Goal: Task Accomplishment & Management: Manage account settings

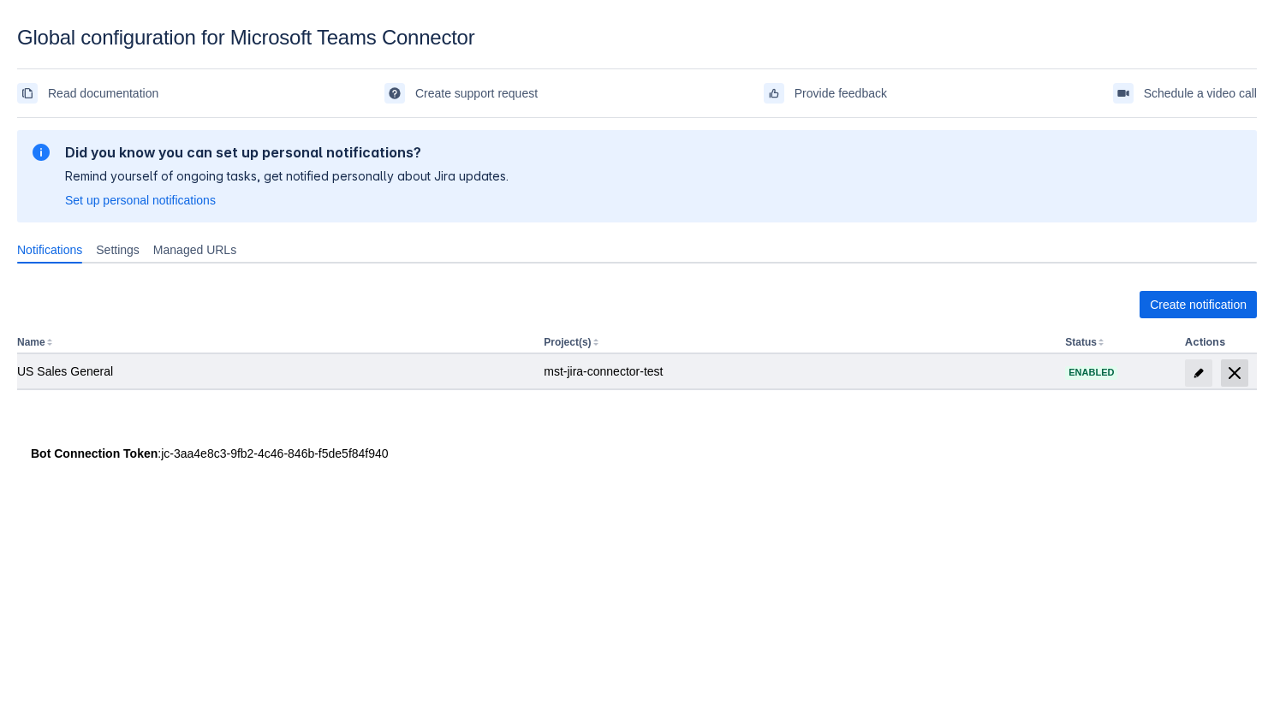
click at [1230, 369] on span "delete" at bounding box center [1234, 373] width 21 height 21
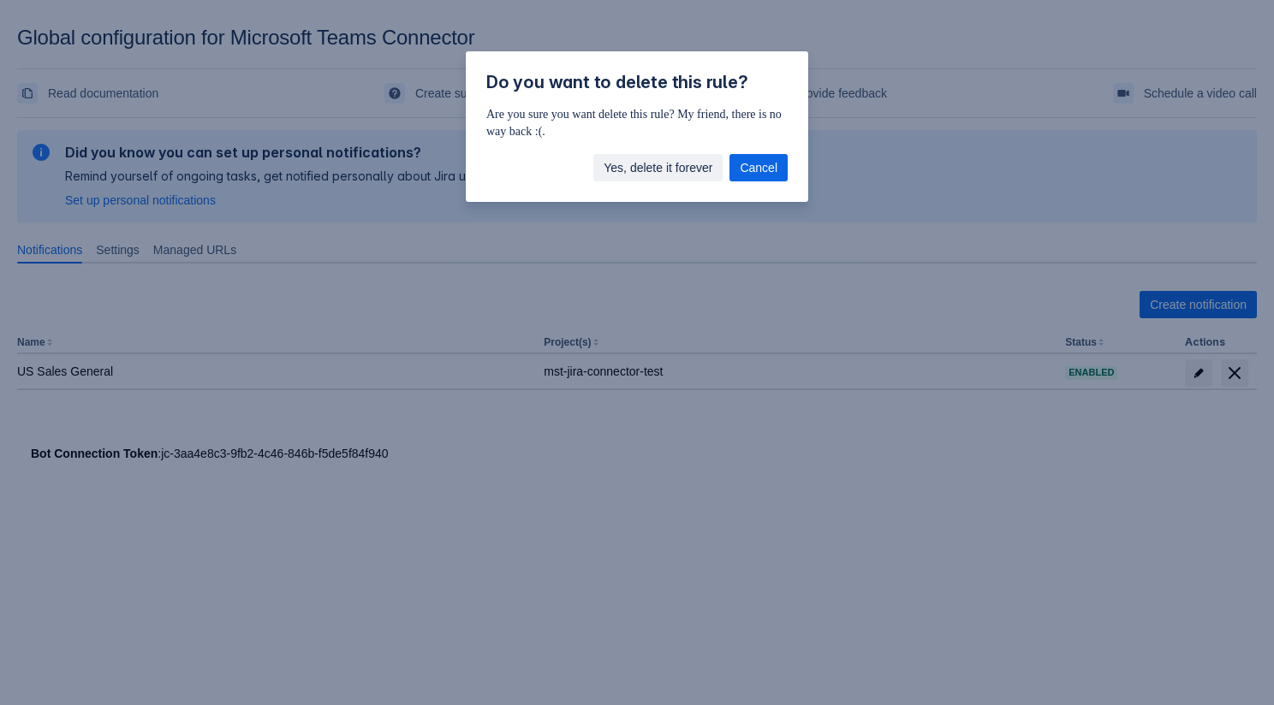
click at [669, 175] on span "Yes, delete it forever" at bounding box center [658, 167] width 109 height 27
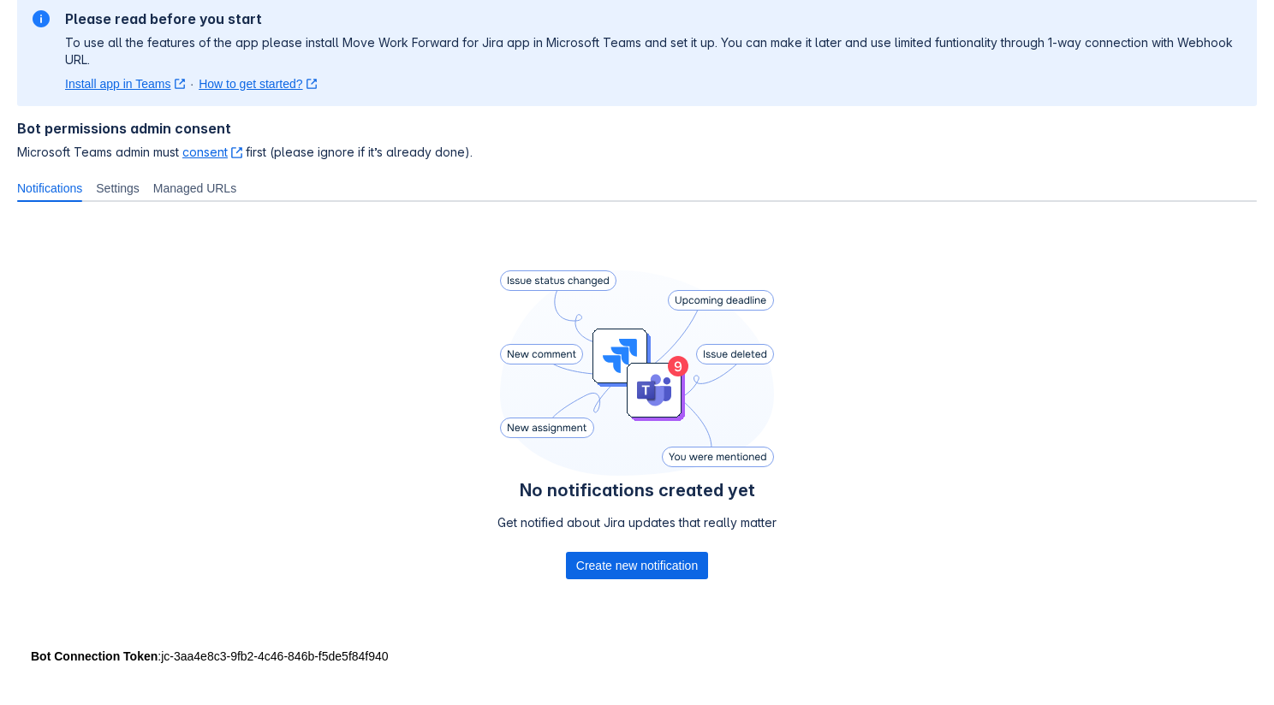
scroll to position [134, 0]
click at [632, 568] on span "Create new notification" at bounding box center [637, 564] width 122 height 27
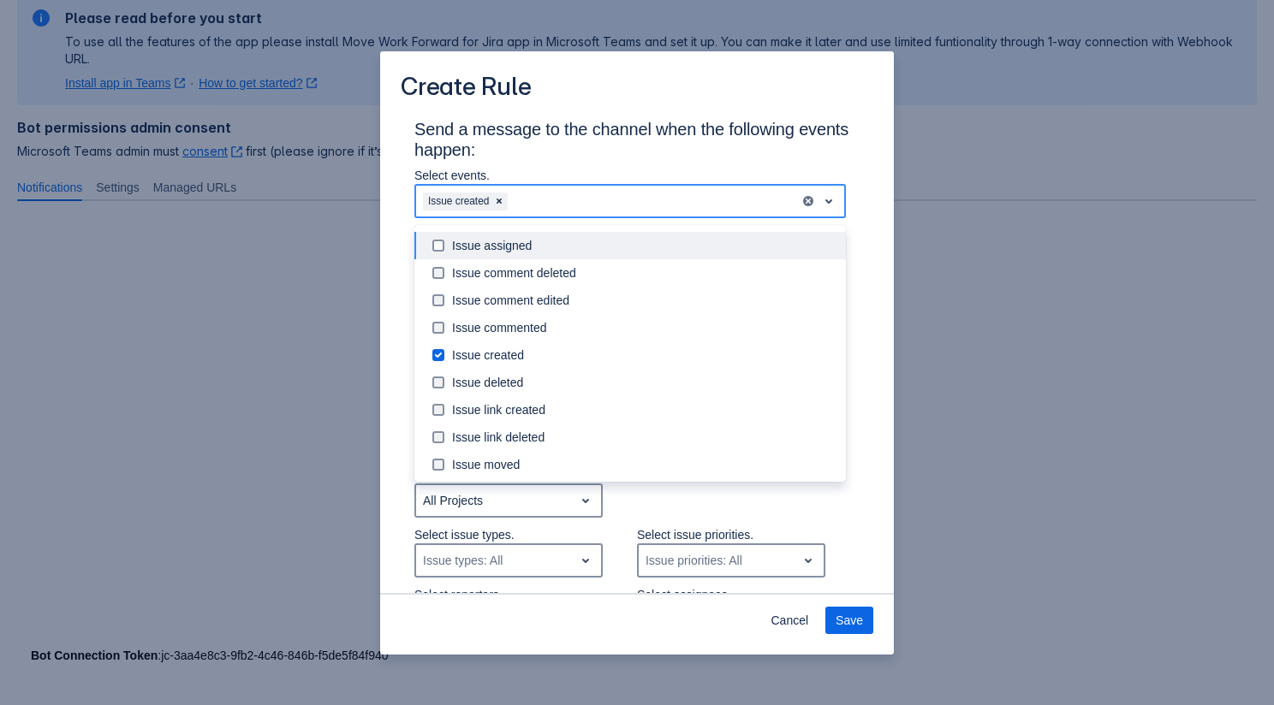
click at [625, 209] on div "Issue created" at bounding box center [608, 200] width 384 height 27
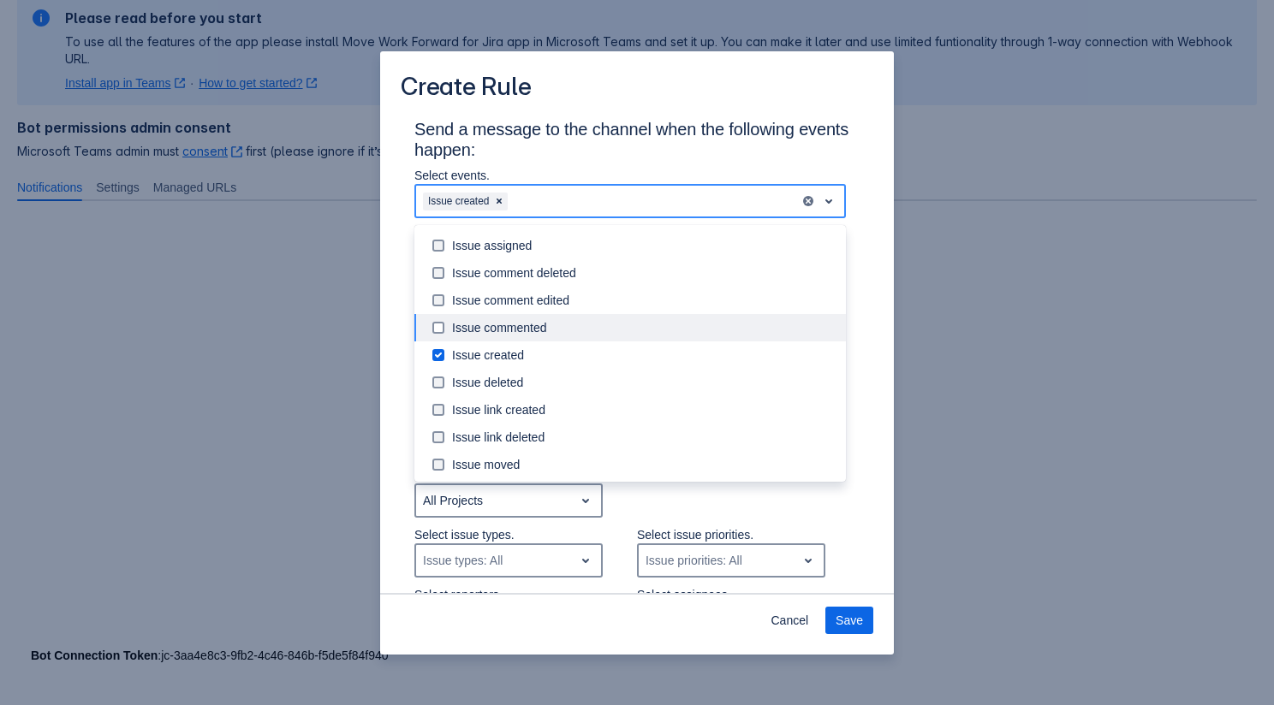
click at [593, 321] on div "Issue commented" at bounding box center [644, 327] width 384 height 17
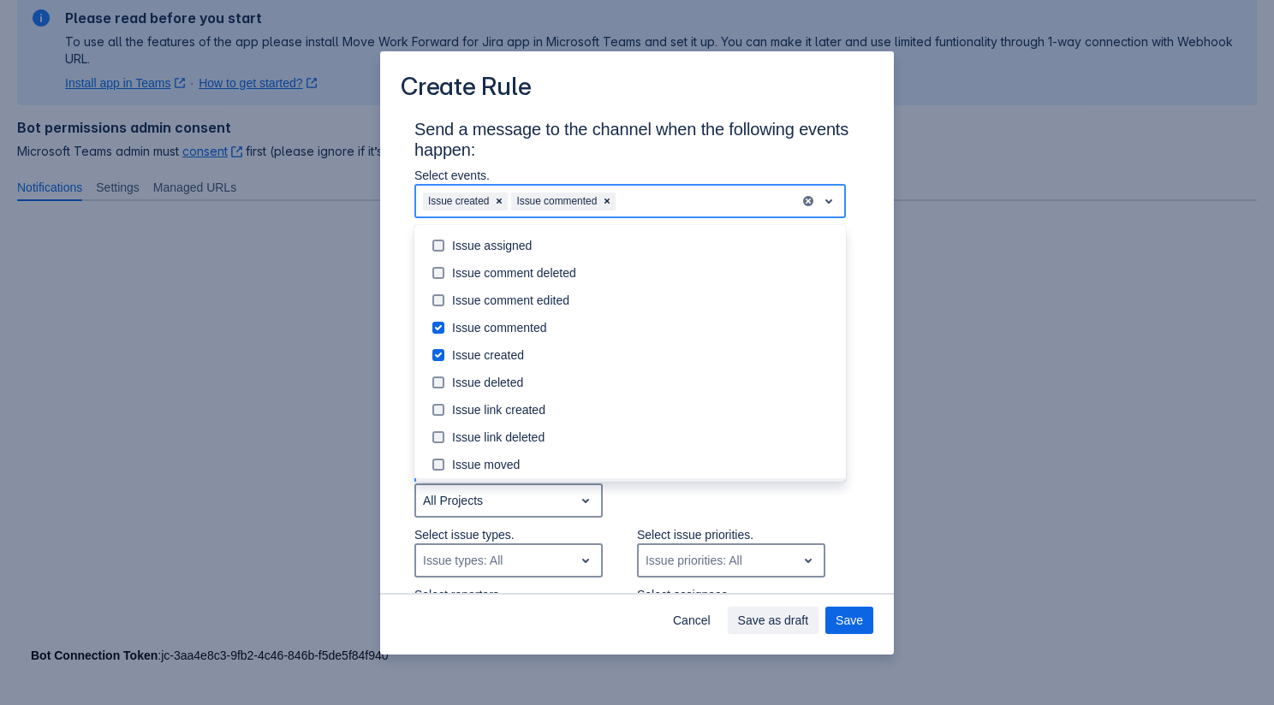
click at [640, 498] on div "Select project. All Projects" at bounding box center [619, 497] width 479 height 60
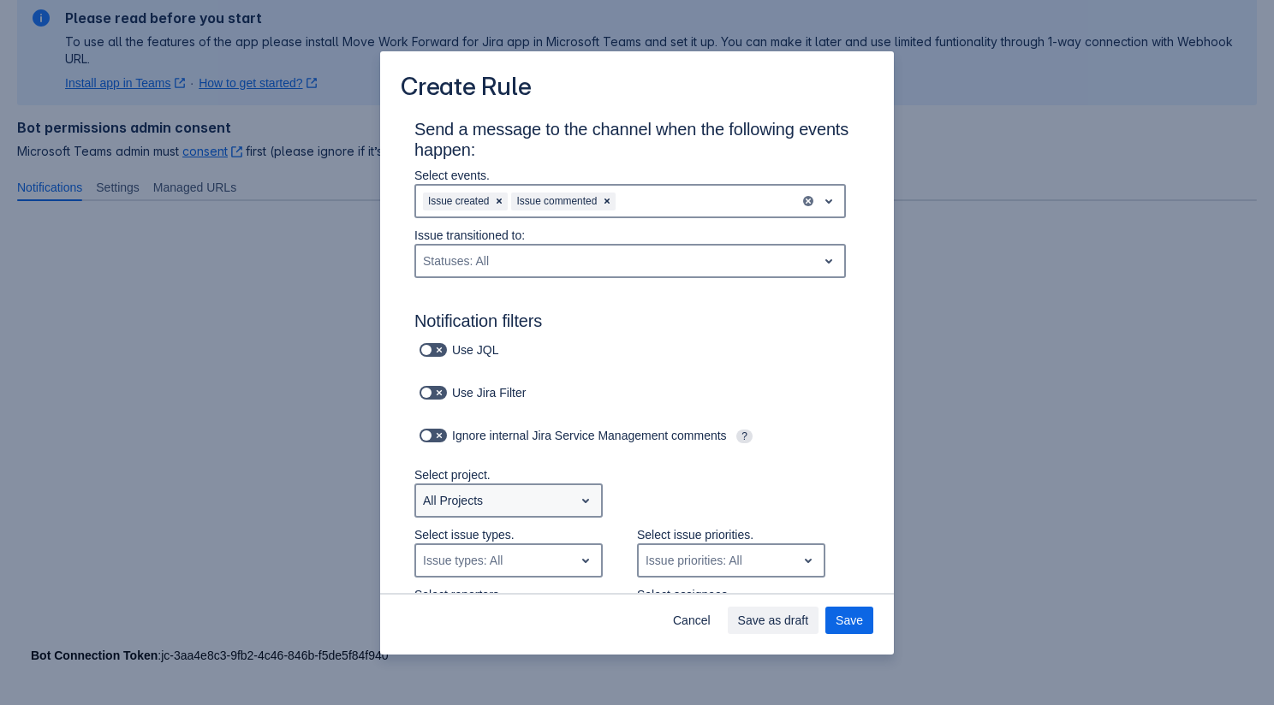
click at [544, 509] on div "All Projects" at bounding box center [495, 500] width 158 height 27
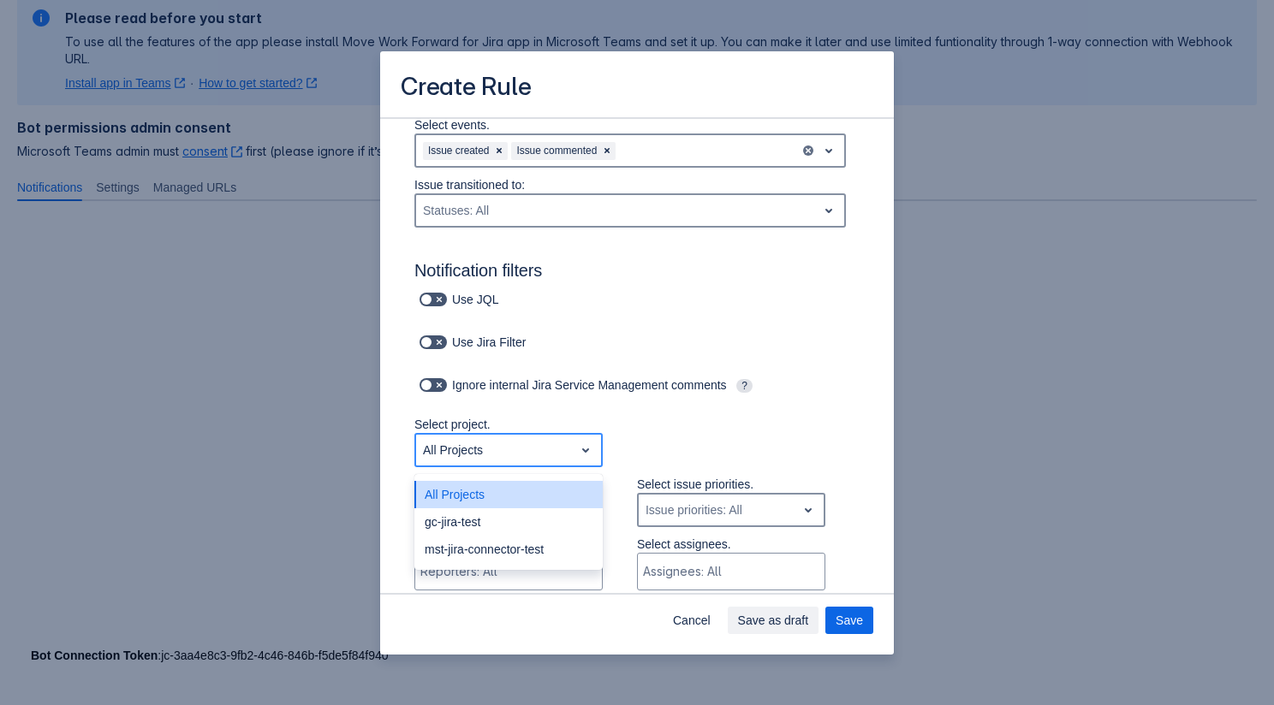
scroll to position [99, 0]
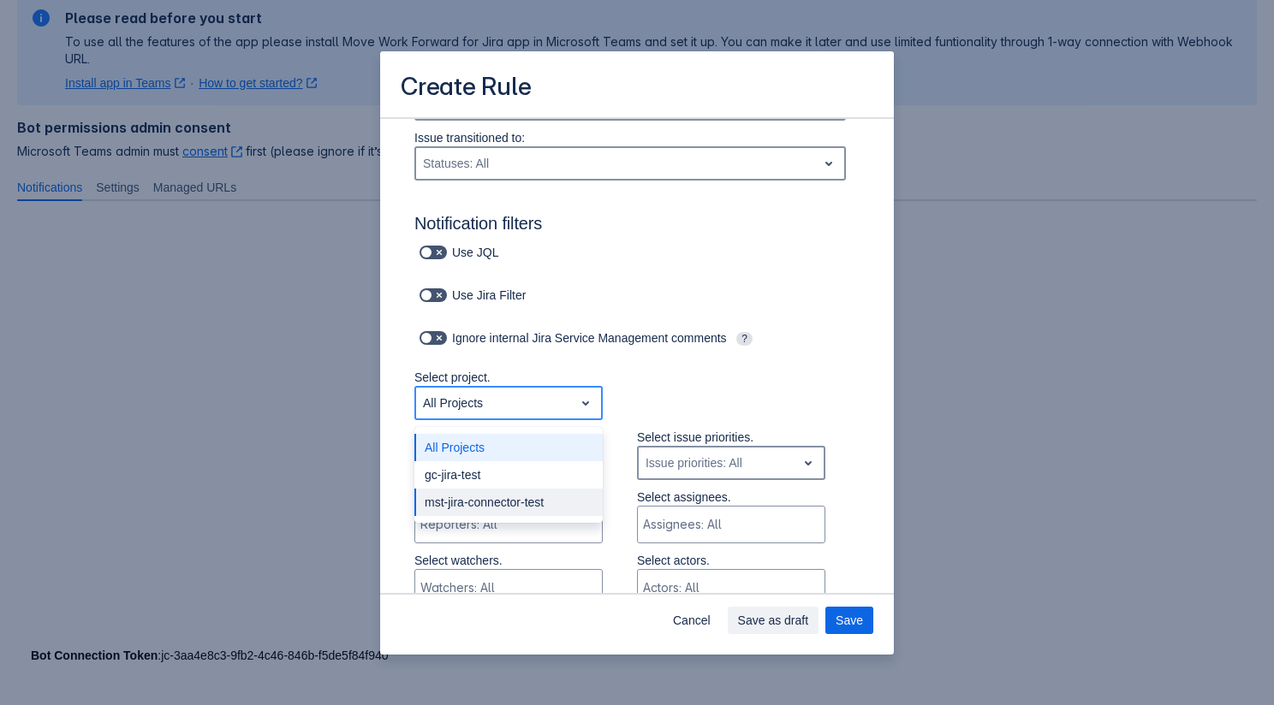
click at [519, 500] on div "mst-jira-connector-test" at bounding box center [508, 502] width 188 height 27
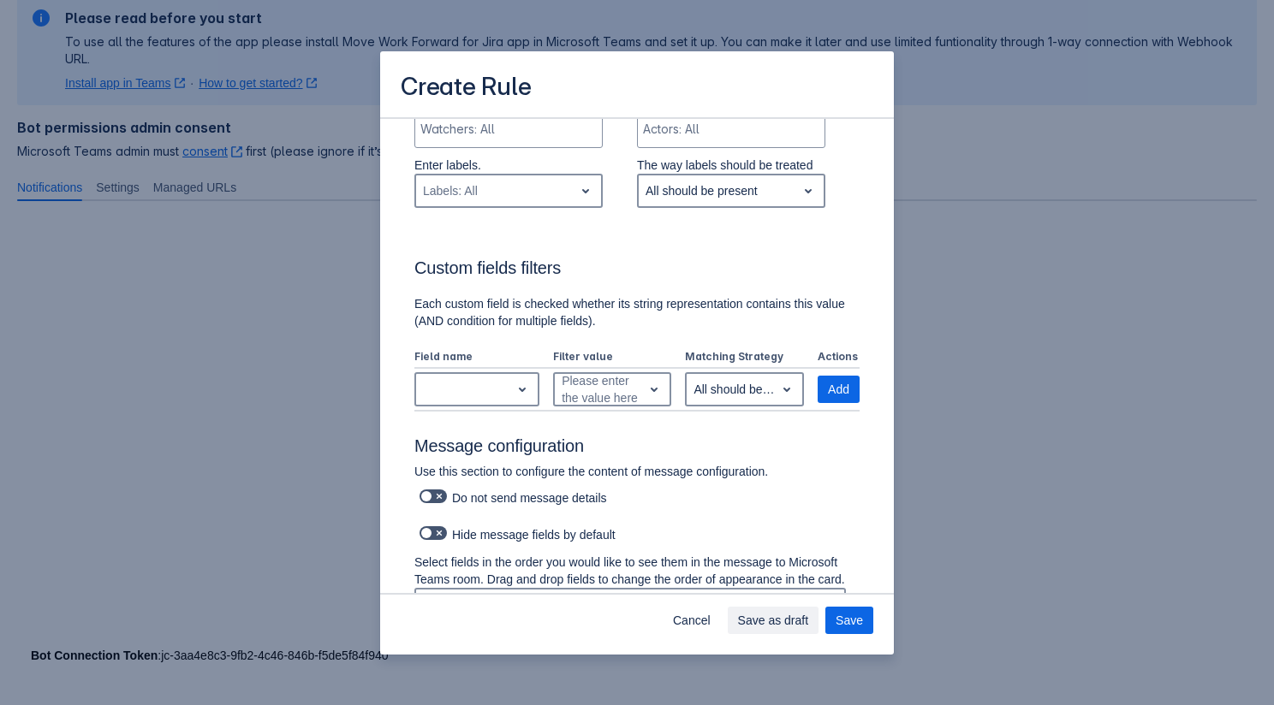
scroll to position [885, 0]
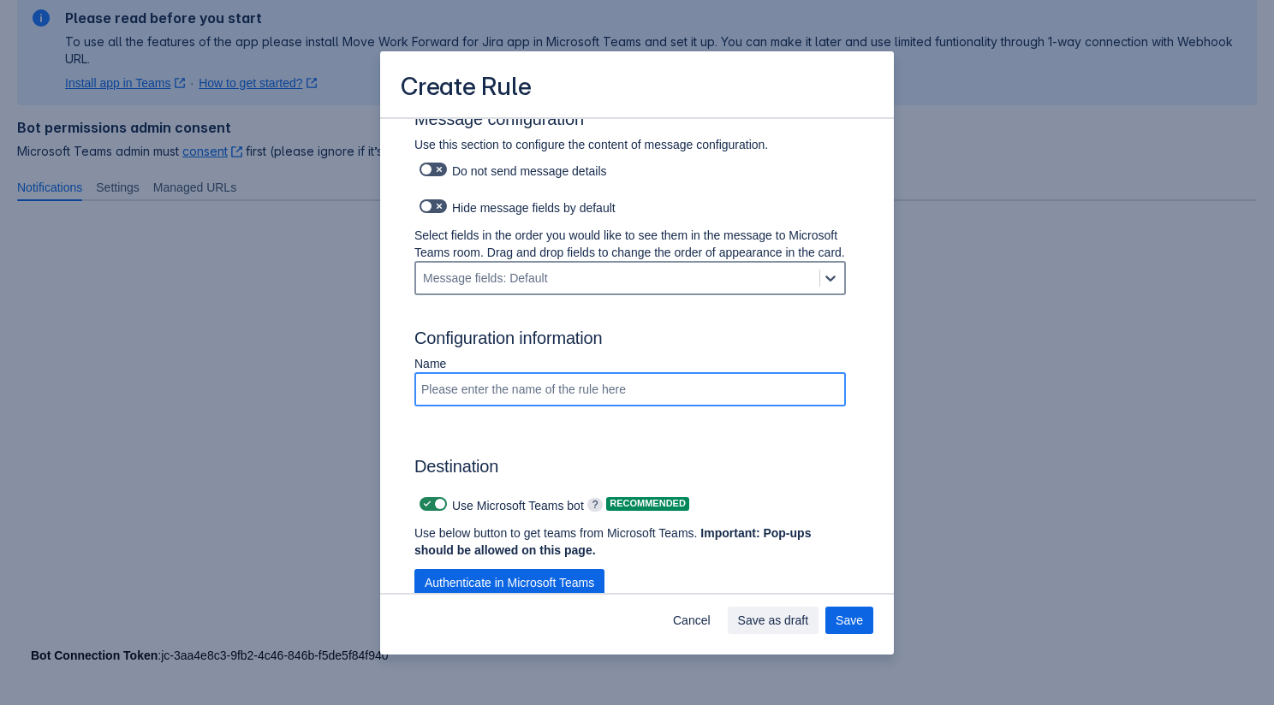
click at [565, 405] on input "Scrollable content" at bounding box center [630, 389] width 428 height 31
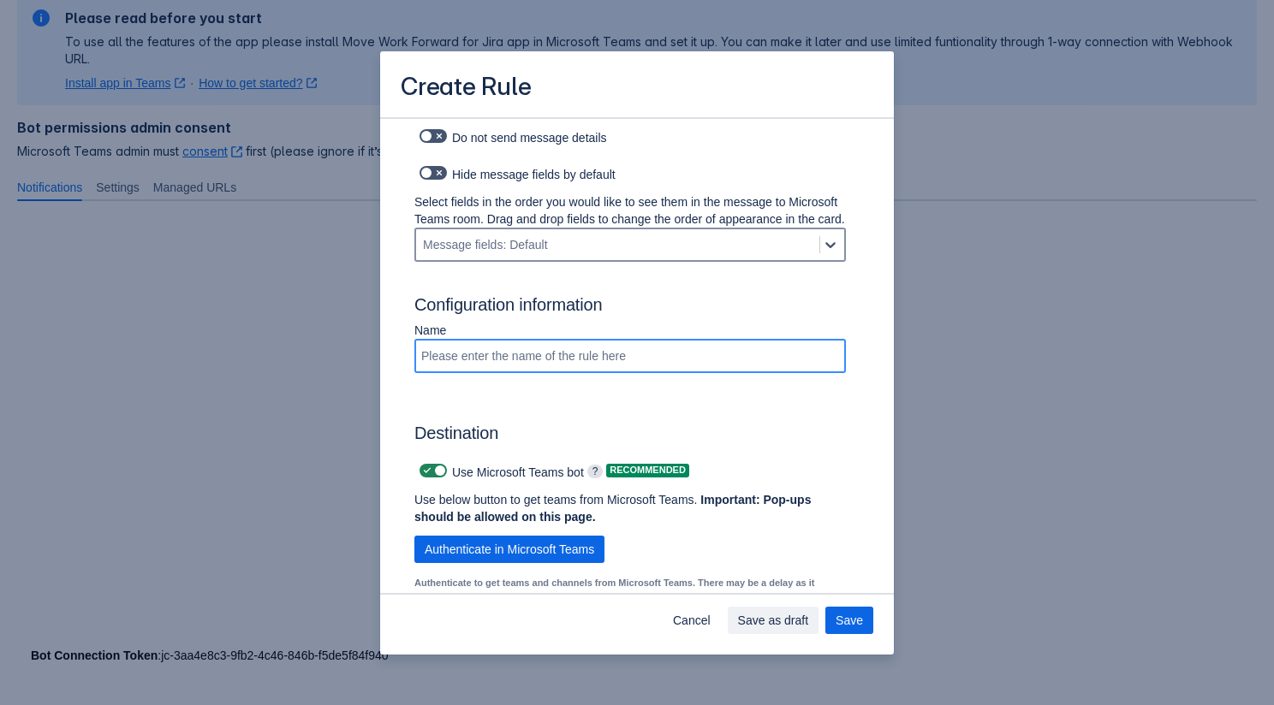
scroll to position [920, 0]
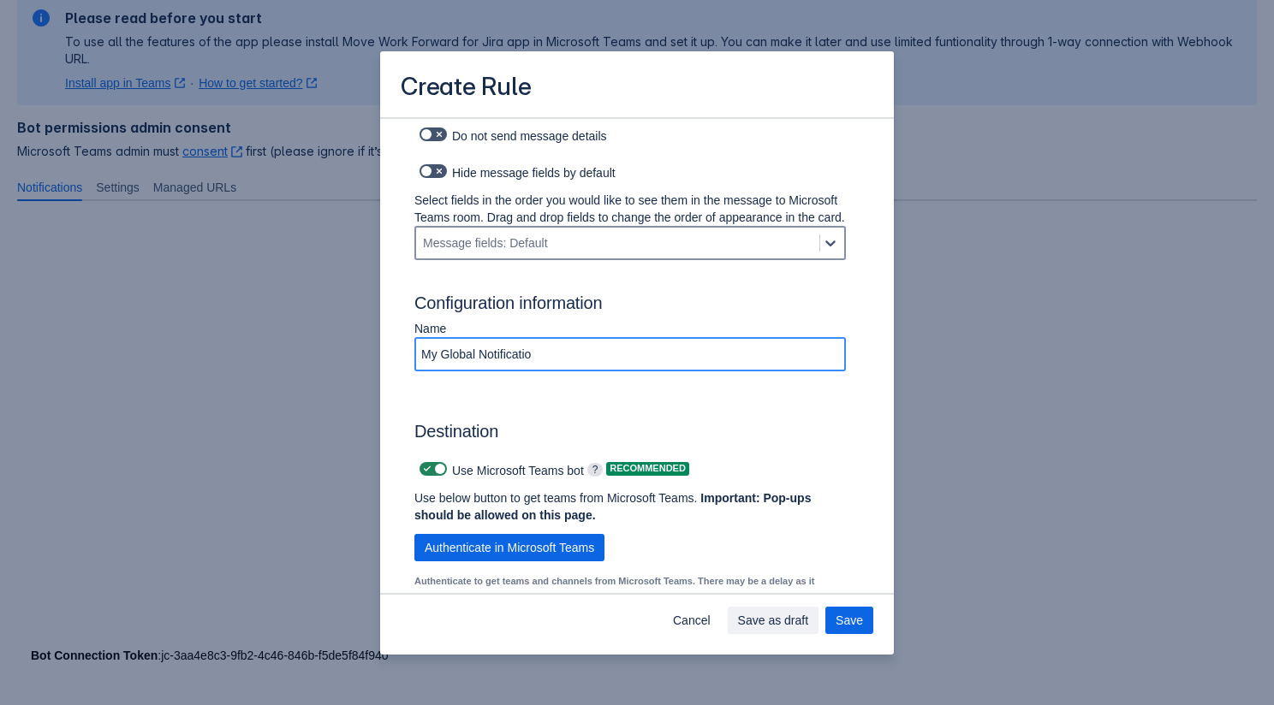
type input "My Global Notification"
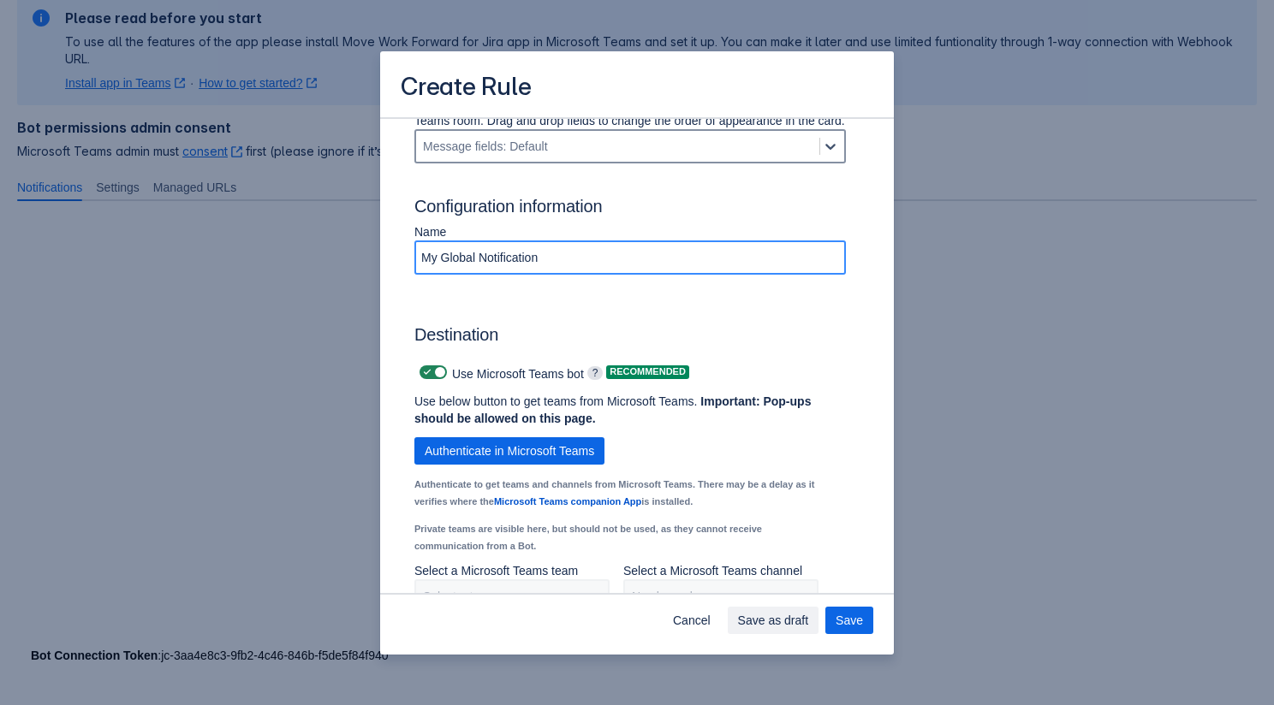
scroll to position [1145, 0]
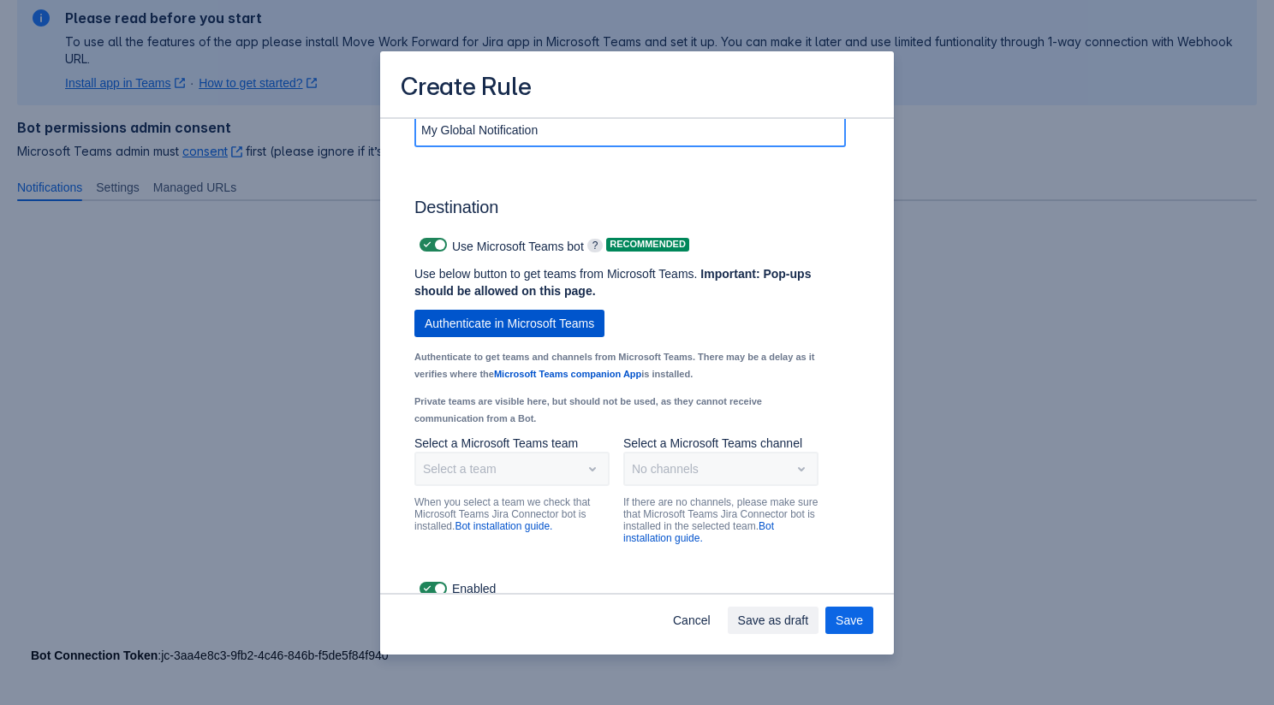
click at [574, 337] on span "Authenticate in Microsoft Teams" at bounding box center [509, 323] width 169 height 27
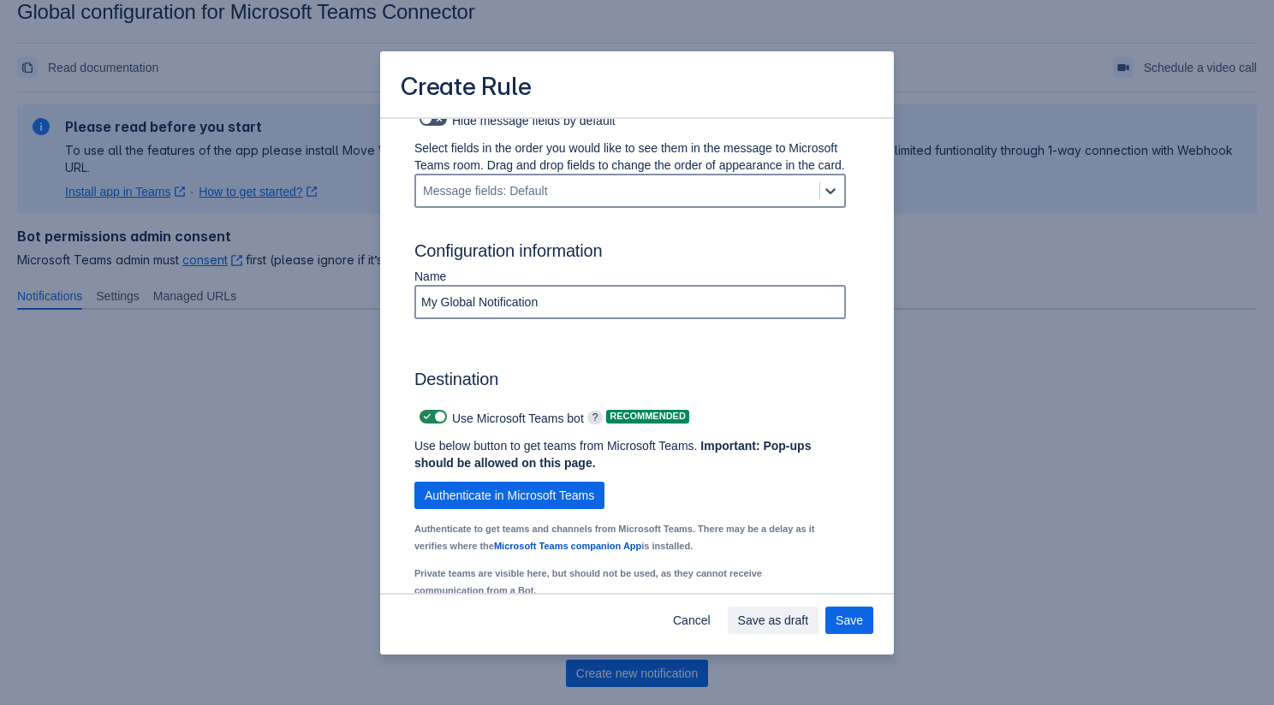
scroll to position [1169, 0]
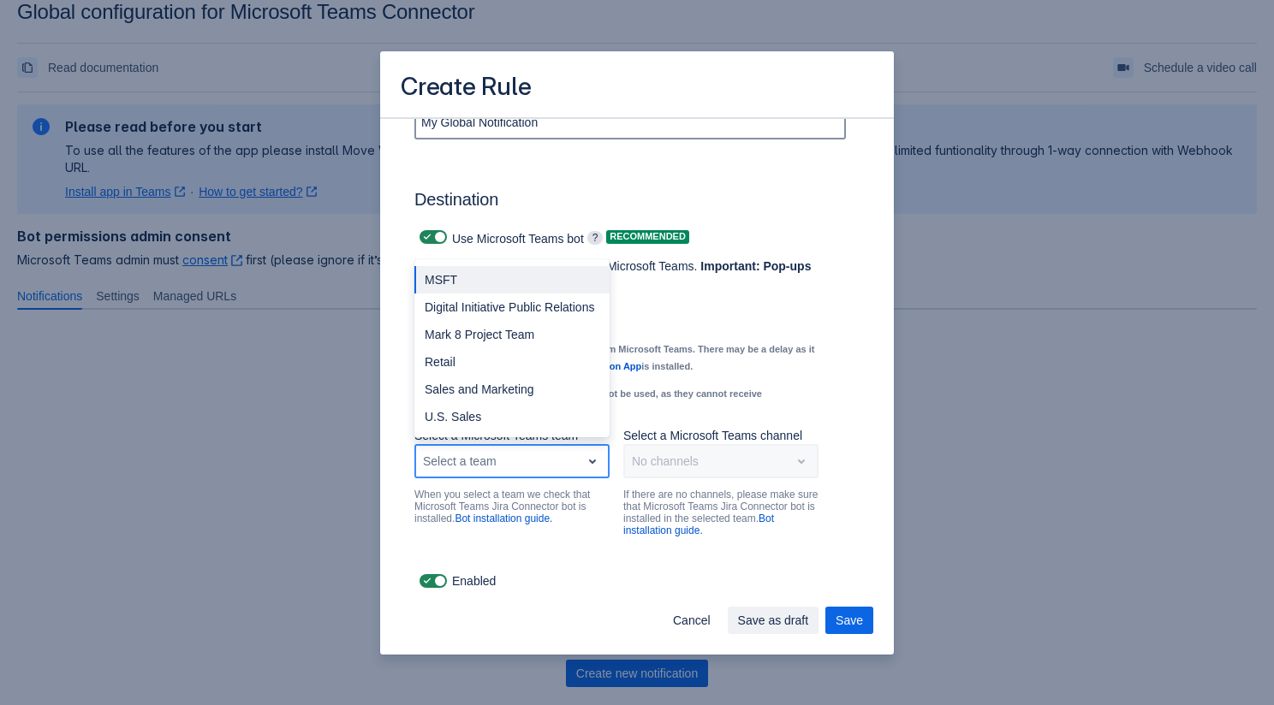
click at [576, 465] on div "Select a team" at bounding box center [498, 461] width 164 height 27
click at [479, 409] on div "U.S. Sales" at bounding box center [511, 416] width 195 height 27
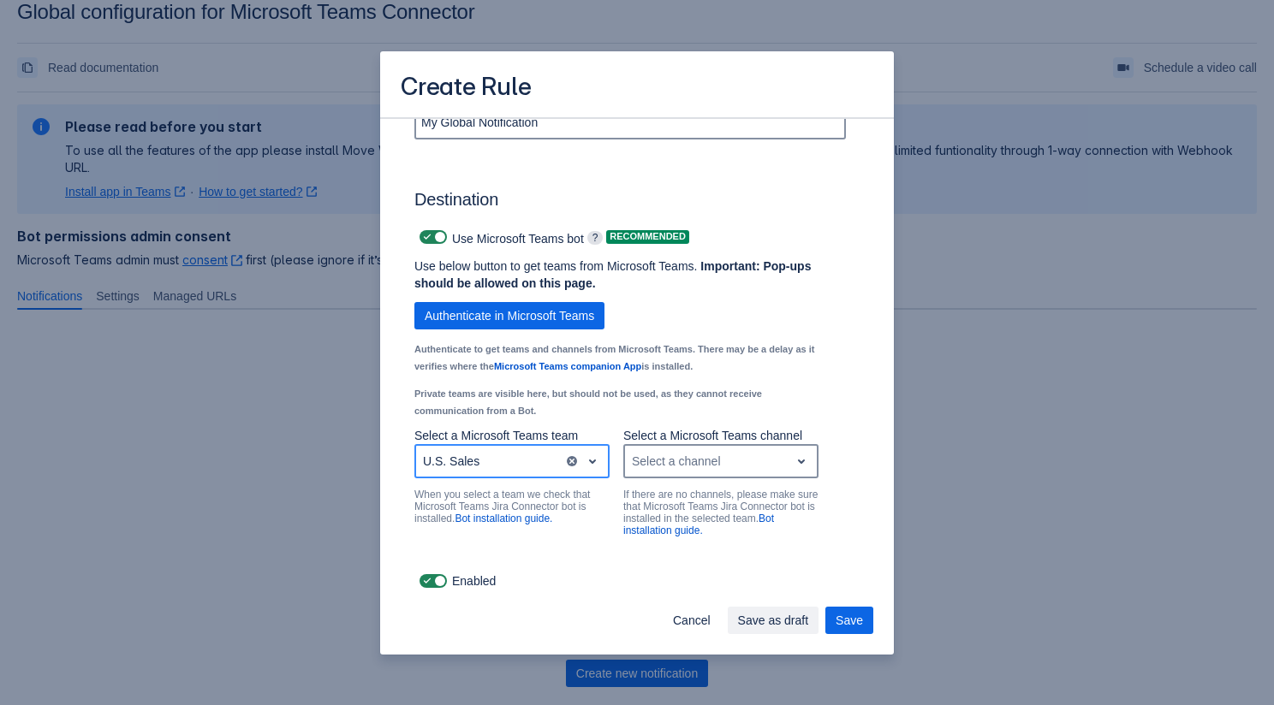
click at [662, 472] on div "Select a channel" at bounding box center [707, 461] width 164 height 27
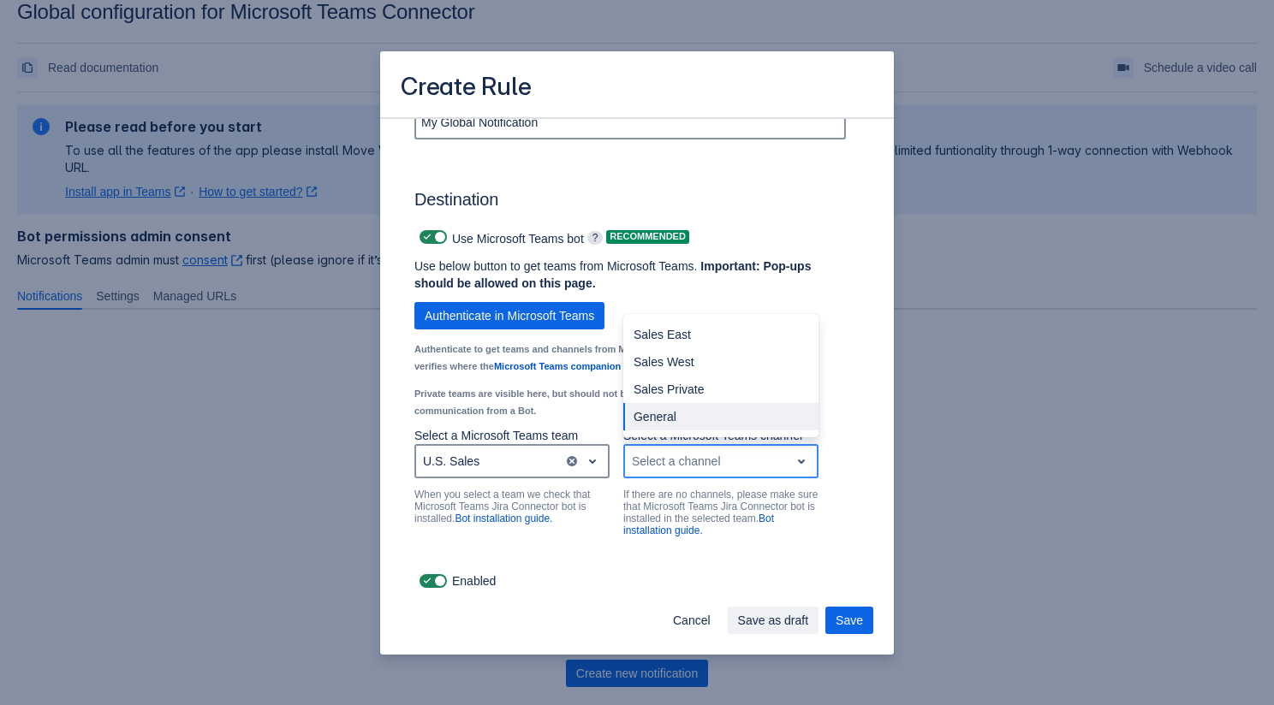
click at [670, 423] on div "General" at bounding box center [720, 416] width 195 height 27
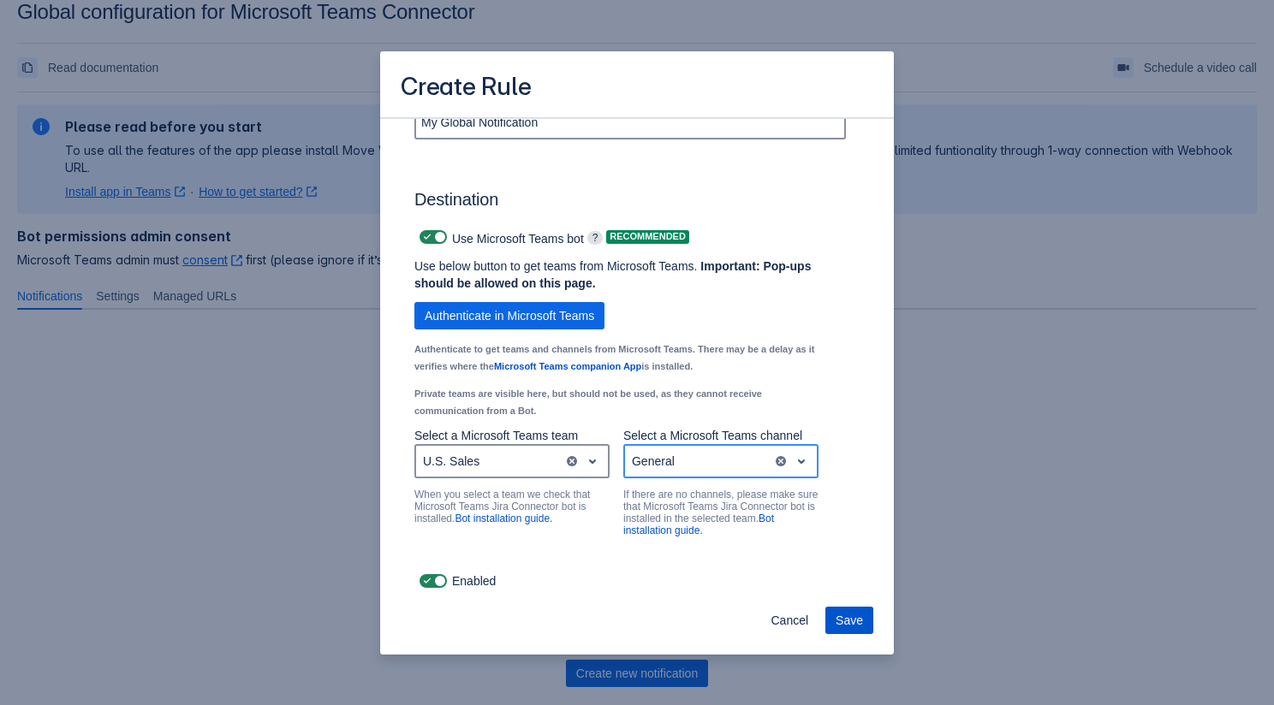
click at [846, 614] on span "Save" at bounding box center [849, 620] width 27 height 27
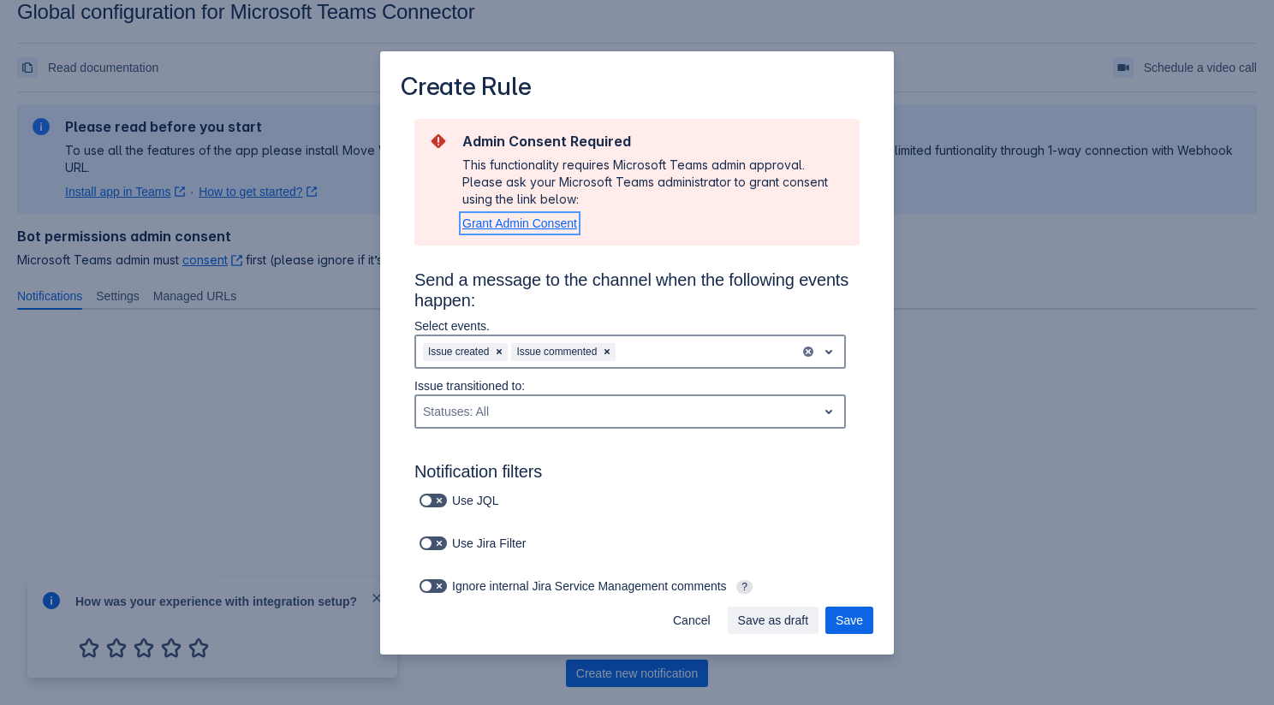
click at [535, 228] on span "Grant Admin Consent" at bounding box center [519, 224] width 115 height 14
click at [859, 614] on span "Save" at bounding box center [849, 620] width 27 height 27
click at [854, 610] on span "Save" at bounding box center [849, 620] width 27 height 27
click at [853, 619] on span "Save" at bounding box center [849, 620] width 27 height 27
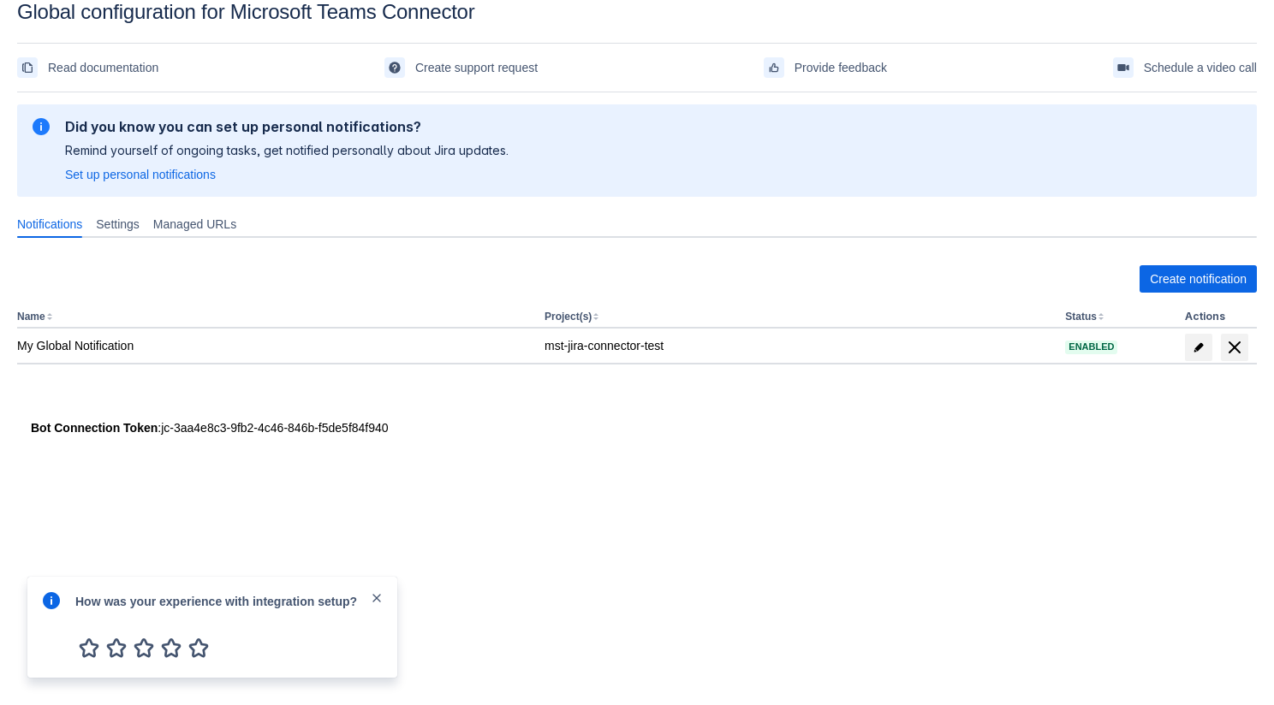
click at [378, 598] on span "close" at bounding box center [377, 599] width 14 height 14
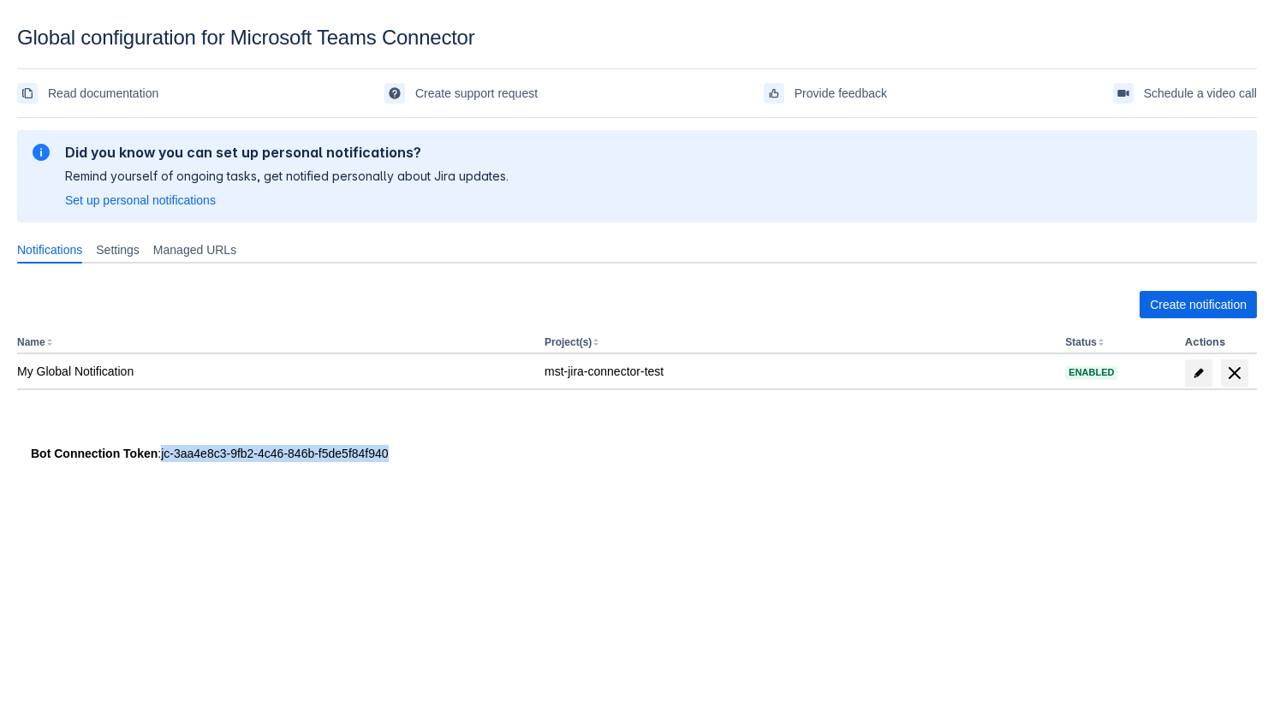
drag, startPoint x: 453, startPoint y: 451, endPoint x: 165, endPoint y: 458, distance: 287.7
click at [165, 458] on div "Bot Connection Token : jc-3aa4e8c3-9fb2-4c46-846b-f5de5f84f940" at bounding box center [637, 453] width 1212 height 17
copy div "jc-3aa4e8c3-9fb2-4c46-846b-f5de5f84f940"
click at [602, 580] on body "Global configuration for Microsoft Teams Connector Read documentation Create su…" at bounding box center [637, 378] width 1274 height 705
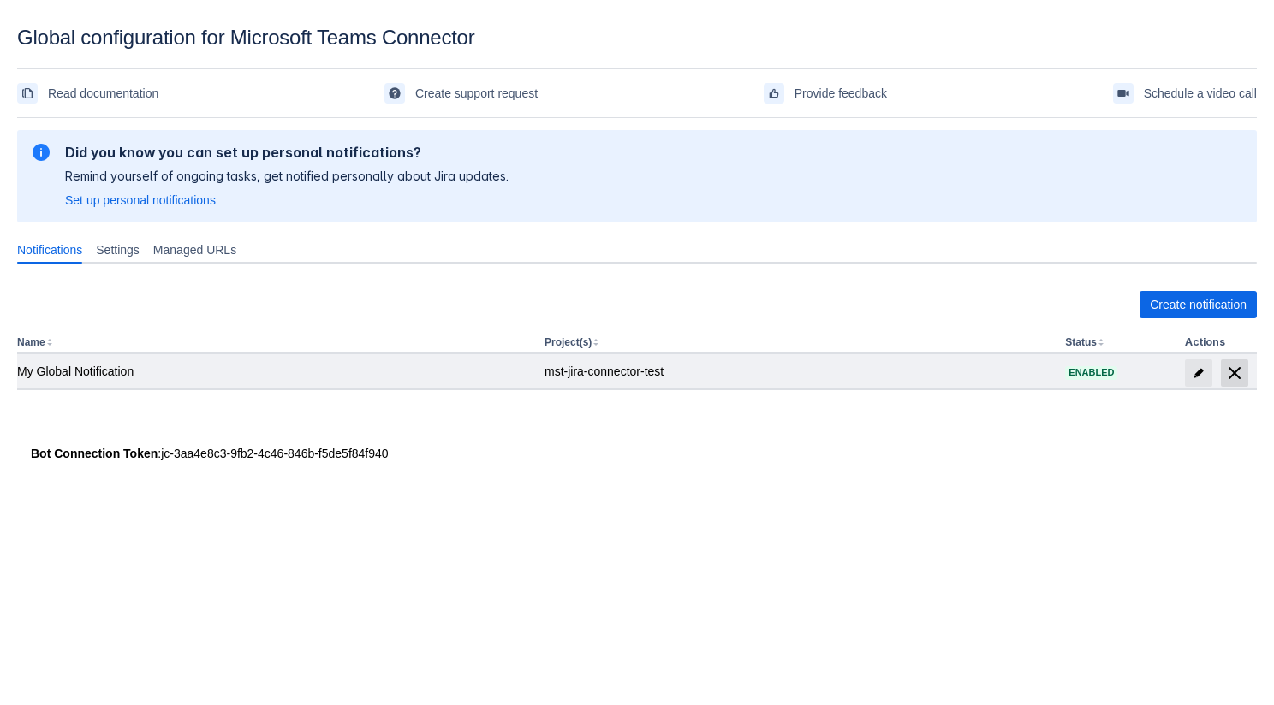
click at [1235, 380] on span "delete" at bounding box center [1234, 373] width 21 height 21
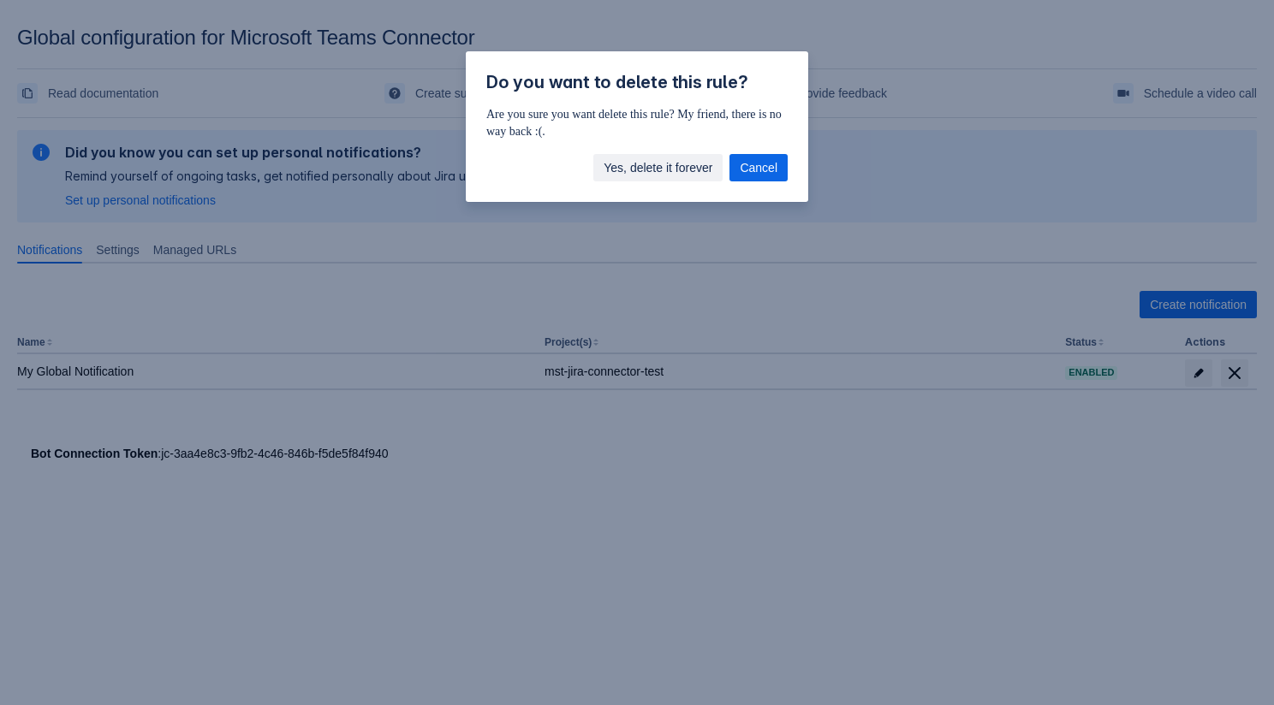
click at [663, 167] on span "Yes, delete it forever" at bounding box center [658, 167] width 109 height 27
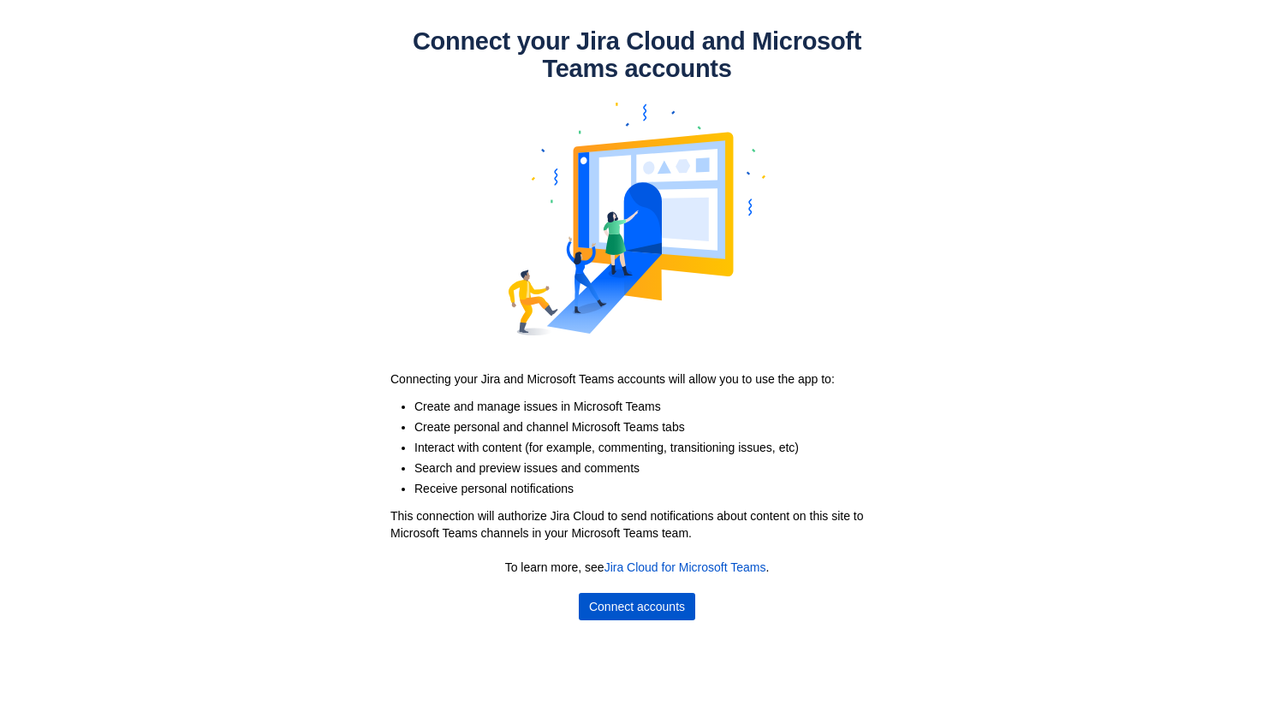
click at [639, 612] on span "Connect accounts" at bounding box center [637, 606] width 96 height 27
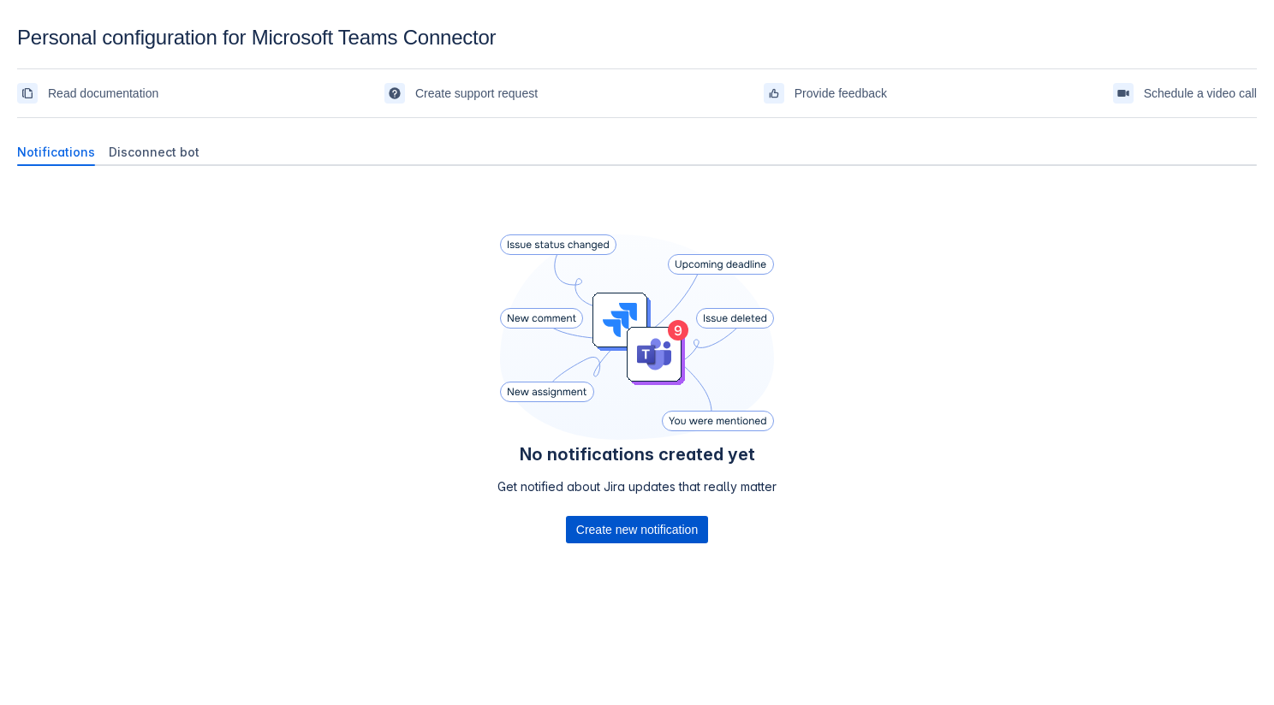
click at [640, 531] on span "Create new notification" at bounding box center [637, 529] width 122 height 27
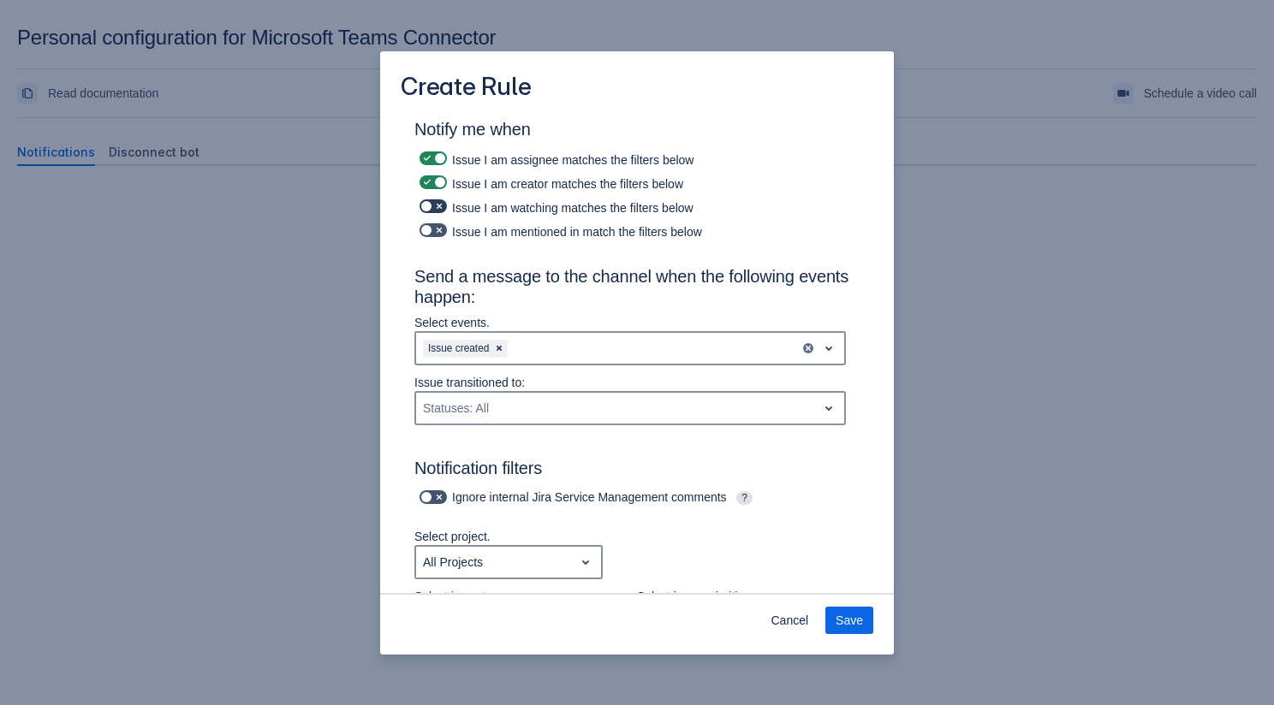
click at [439, 215] on label at bounding box center [433, 206] width 34 height 21
click at [431, 212] on input "checkbox" at bounding box center [424, 206] width 11 height 11
checkbox input "true"
click at [431, 235] on span at bounding box center [427, 230] width 14 height 14
click at [431, 235] on input "checkbox" at bounding box center [424, 230] width 11 height 11
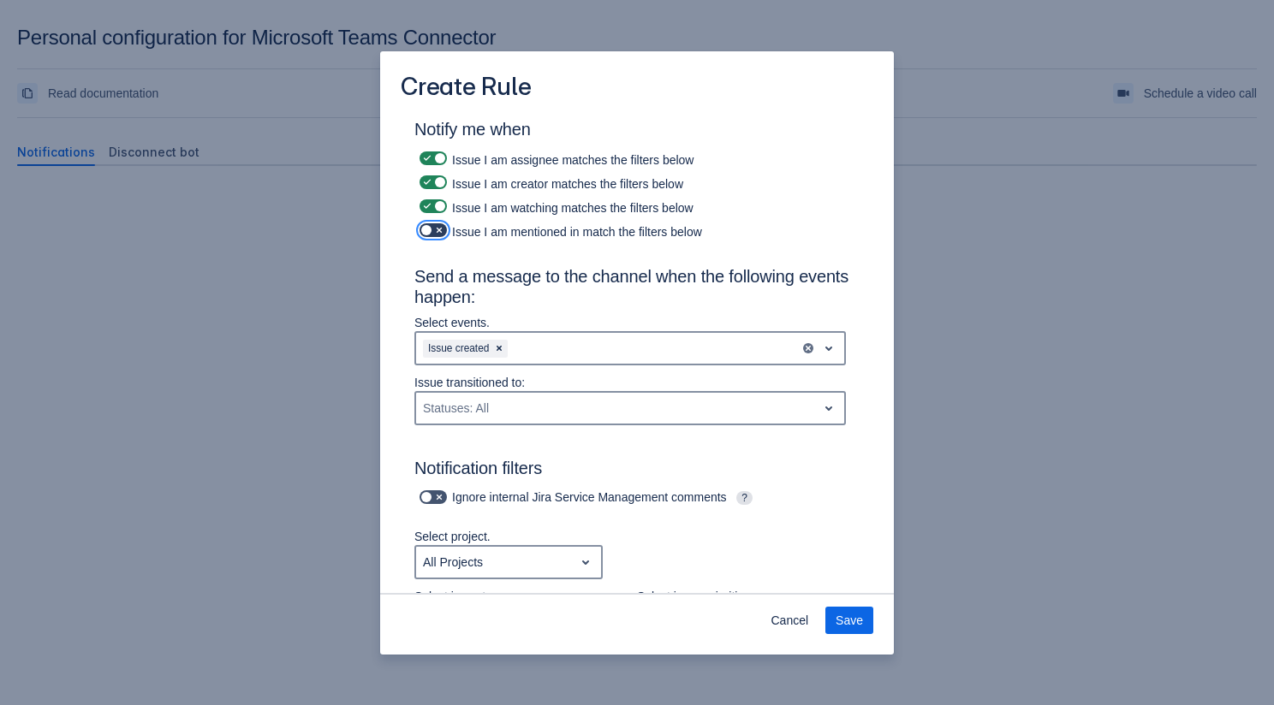
checkbox input "true"
click at [428, 211] on span at bounding box center [427, 206] width 14 height 14
click at [428, 211] on input "checkbox" at bounding box center [424, 206] width 11 height 11
checkbox input "false"
click at [428, 230] on span at bounding box center [427, 230] width 14 height 14
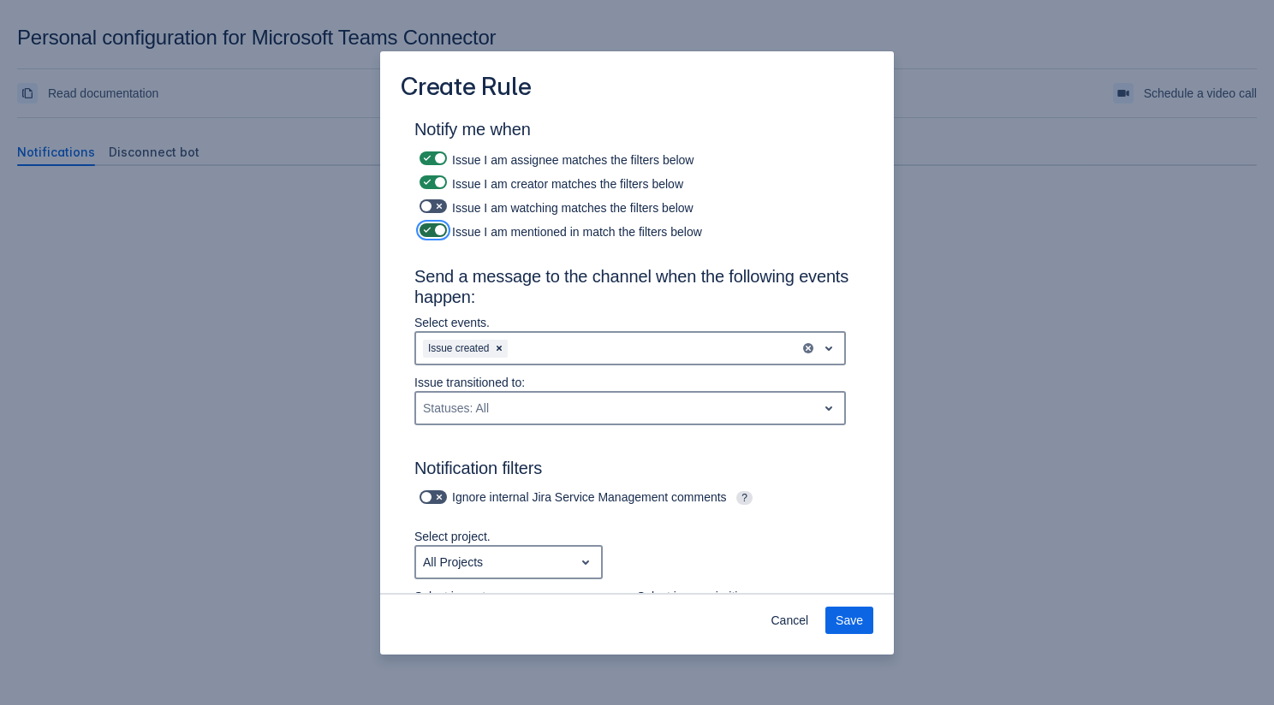
click at [428, 230] on input "checkbox" at bounding box center [424, 230] width 11 height 11
click at [432, 226] on span at bounding box center [439, 230] width 14 height 14
click at [431, 226] on input "checkbox" at bounding box center [424, 230] width 11 height 11
checkbox input "true"
click at [432, 208] on span at bounding box center [439, 206] width 14 height 14
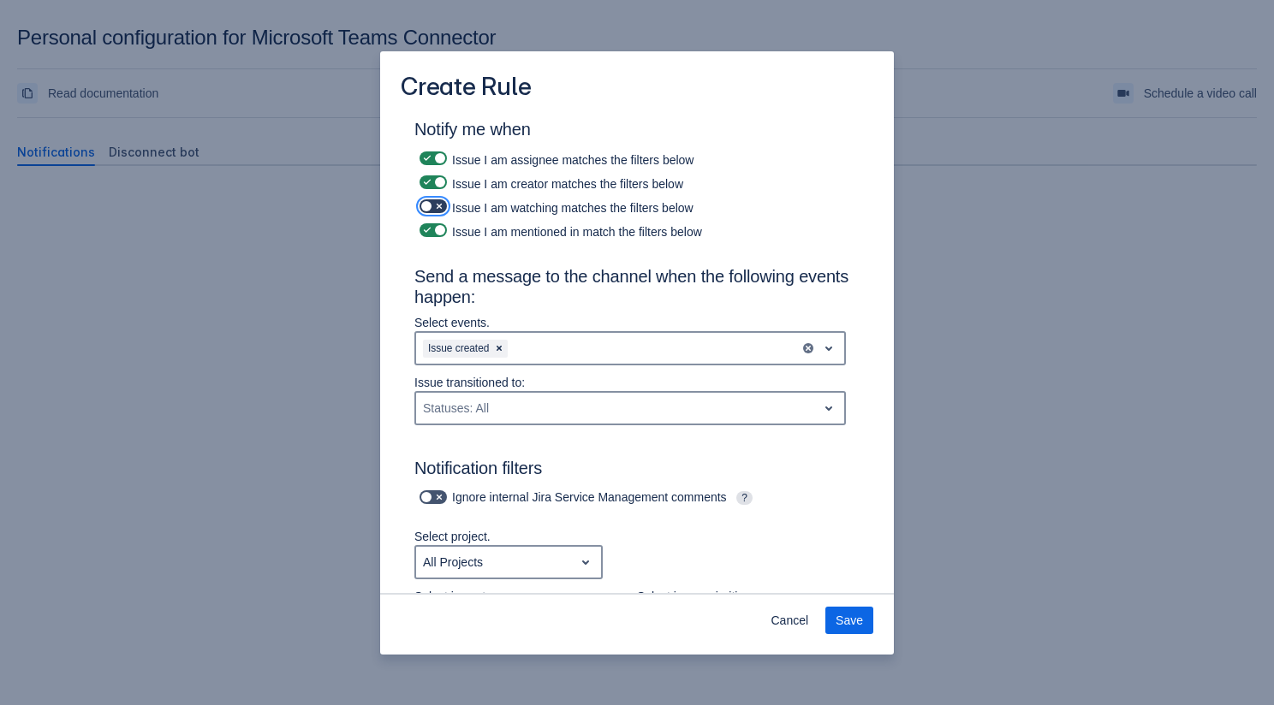
click at [431, 208] on input "checkbox" at bounding box center [424, 206] width 11 height 11
checkbox input "true"
click at [429, 228] on span at bounding box center [427, 230] width 14 height 14
click at [429, 228] on input "checkbox" at bounding box center [424, 230] width 11 height 11
click at [438, 229] on span at bounding box center [439, 230] width 14 height 14
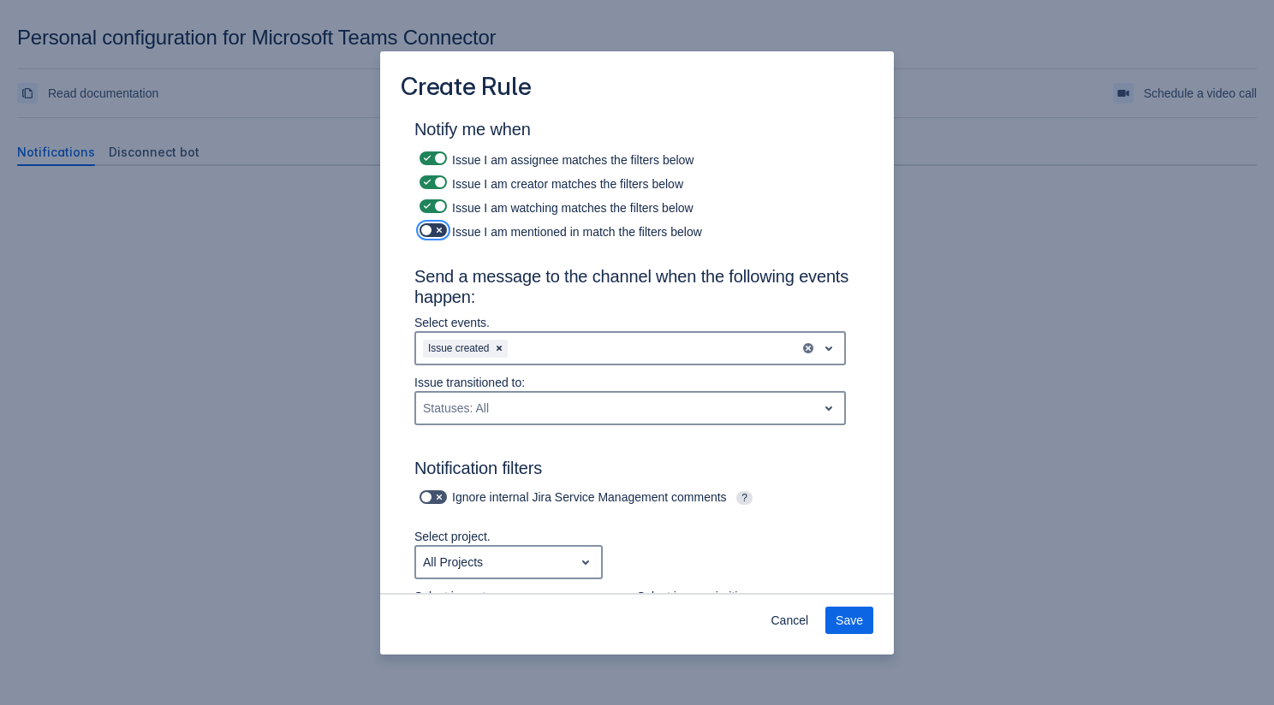
click at [431, 229] on input "checkbox" at bounding box center [424, 230] width 11 height 11
click at [607, 352] on div "Issue created" at bounding box center [608, 348] width 384 height 27
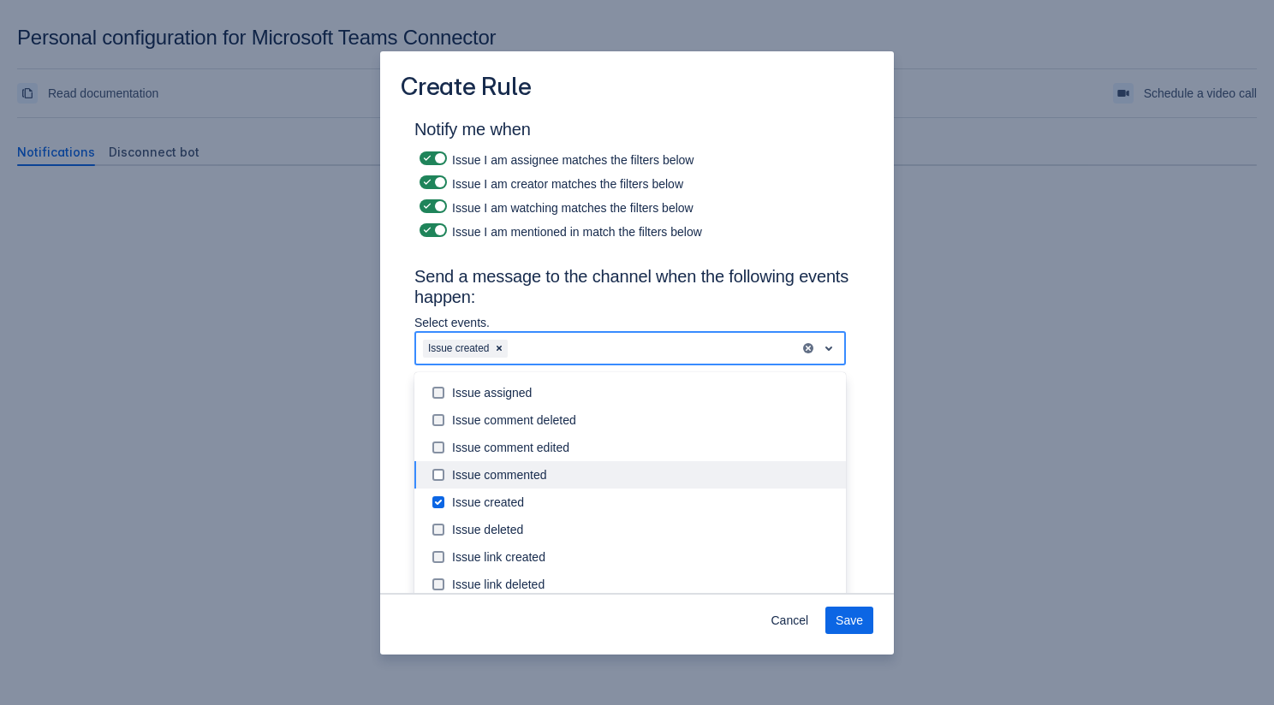
click at [584, 480] on div "Issue commented" at bounding box center [644, 475] width 384 height 17
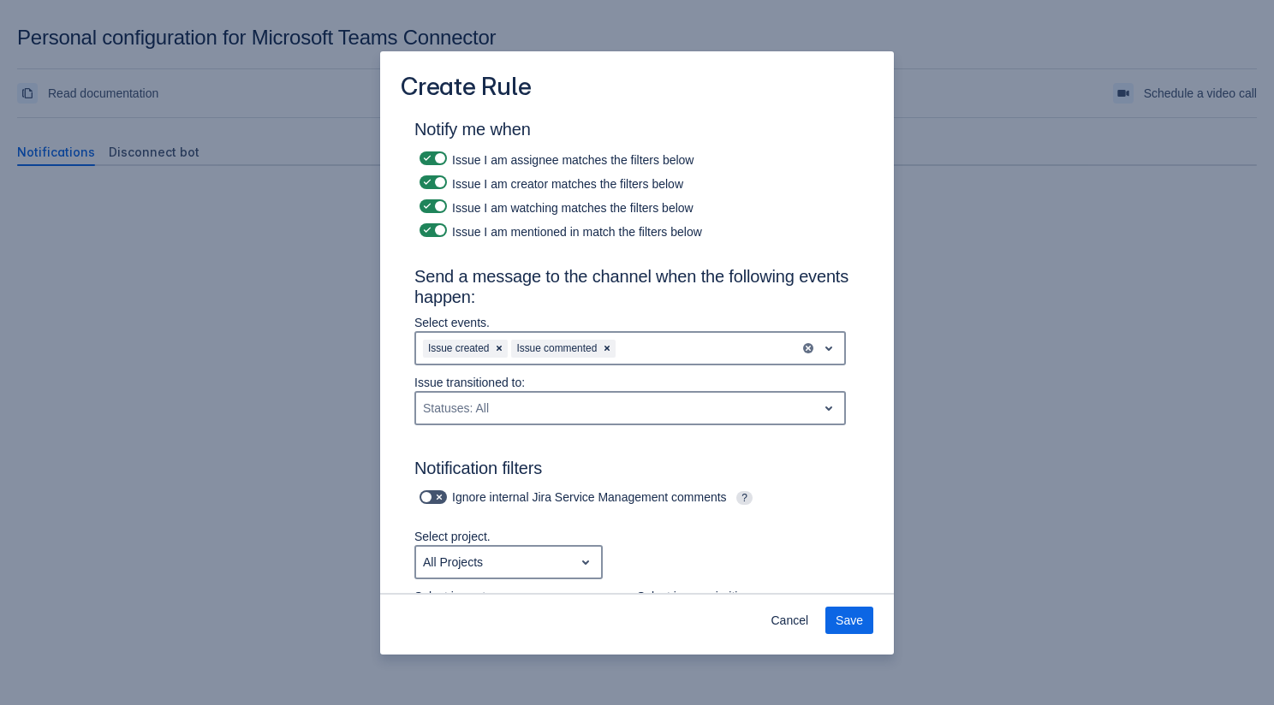
click at [657, 288] on h3 "Send a message to the channel when the following events happen:" at bounding box center [636, 290] width 445 height 48
click at [437, 242] on div "Notify me when Issue I am assignee matches the filters below Issue I am creator…" at bounding box center [636, 688] width 445 height 1139
click at [436, 229] on span at bounding box center [439, 230] width 14 height 14
click at [431, 229] on input "checkbox" at bounding box center [424, 230] width 11 height 11
checkbox input "false"
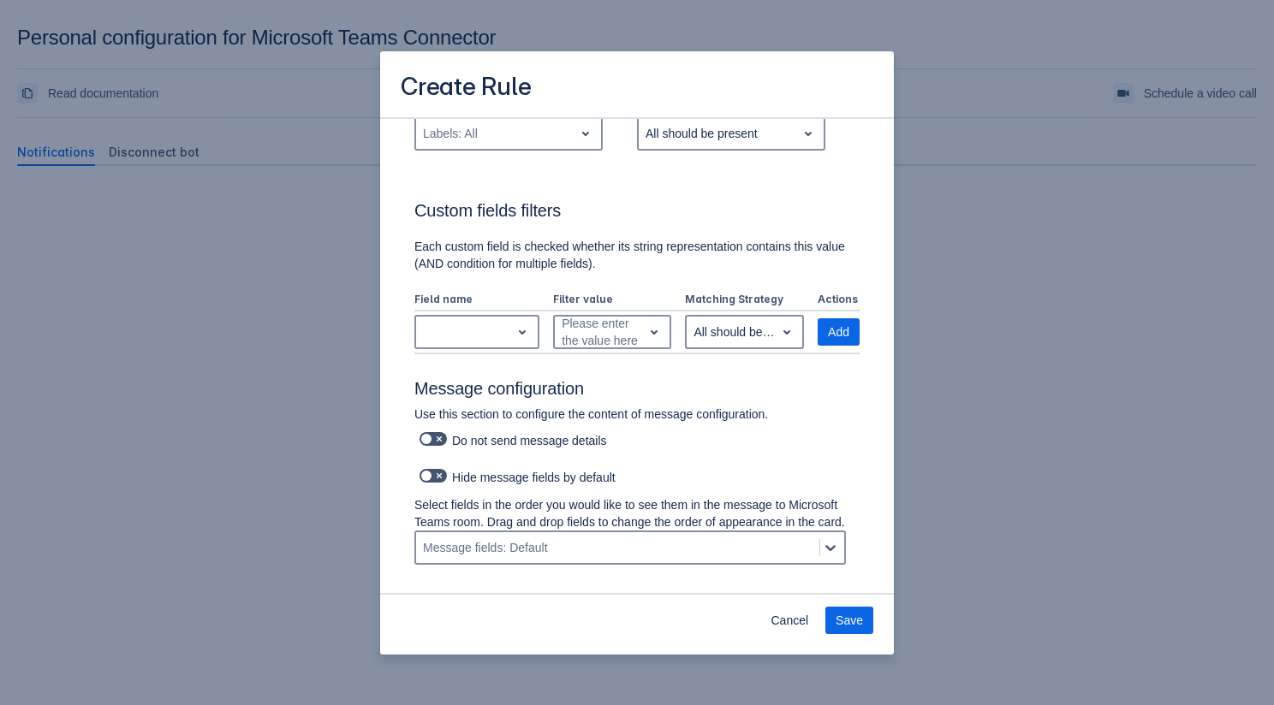
scroll to position [683, 0]
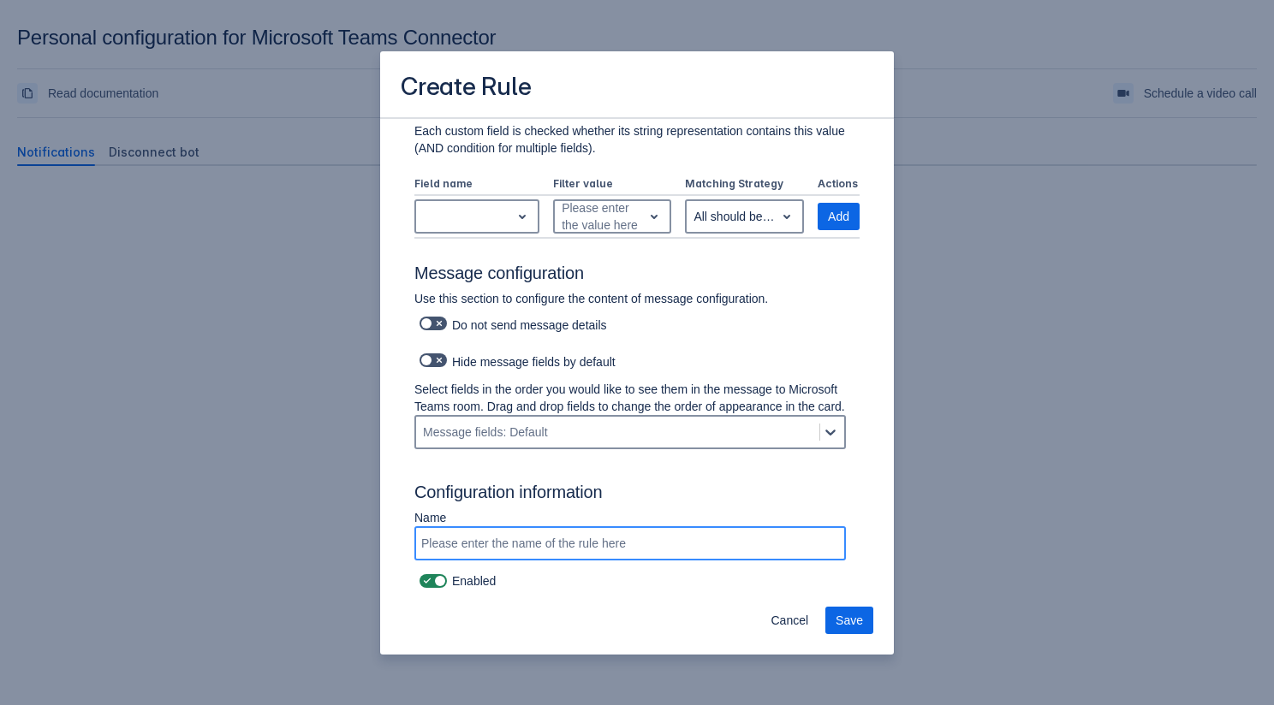
click at [488, 527] on div at bounding box center [629, 543] width 431 height 34
type input "Personal Notification"
click at [859, 622] on span "Save" at bounding box center [849, 620] width 27 height 27
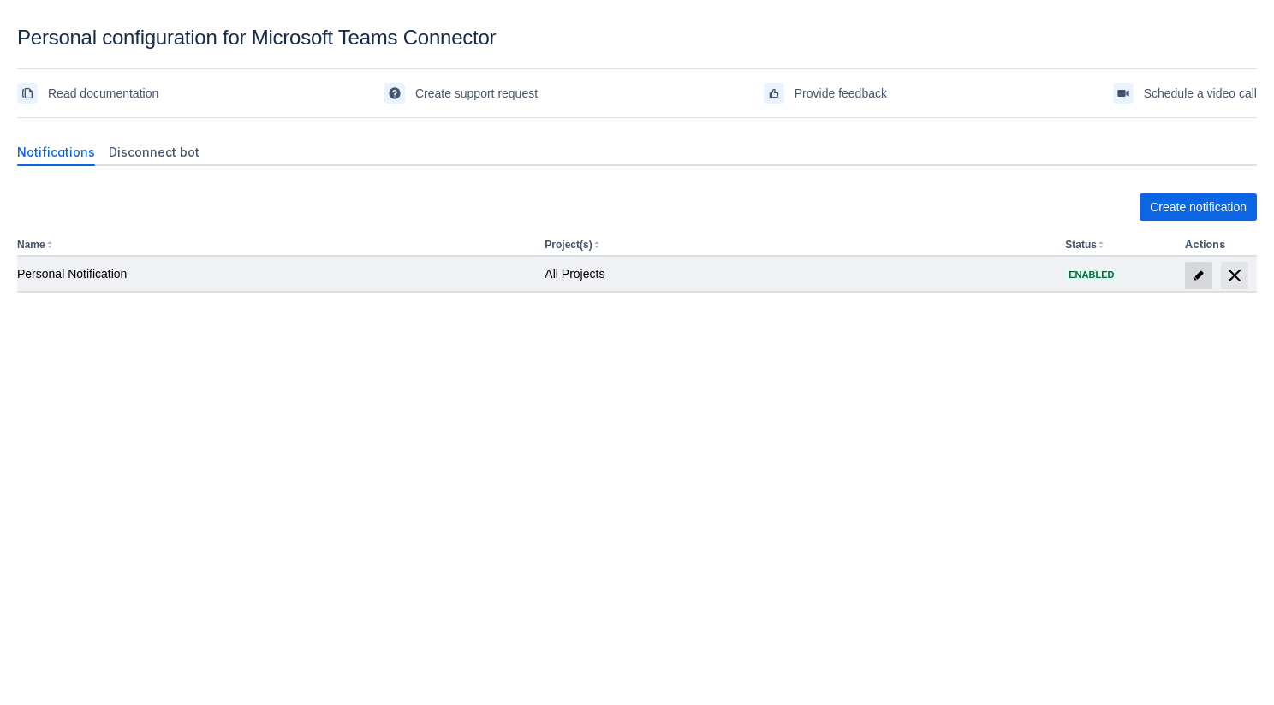
click at [1194, 271] on span "edit" at bounding box center [1199, 276] width 14 height 14
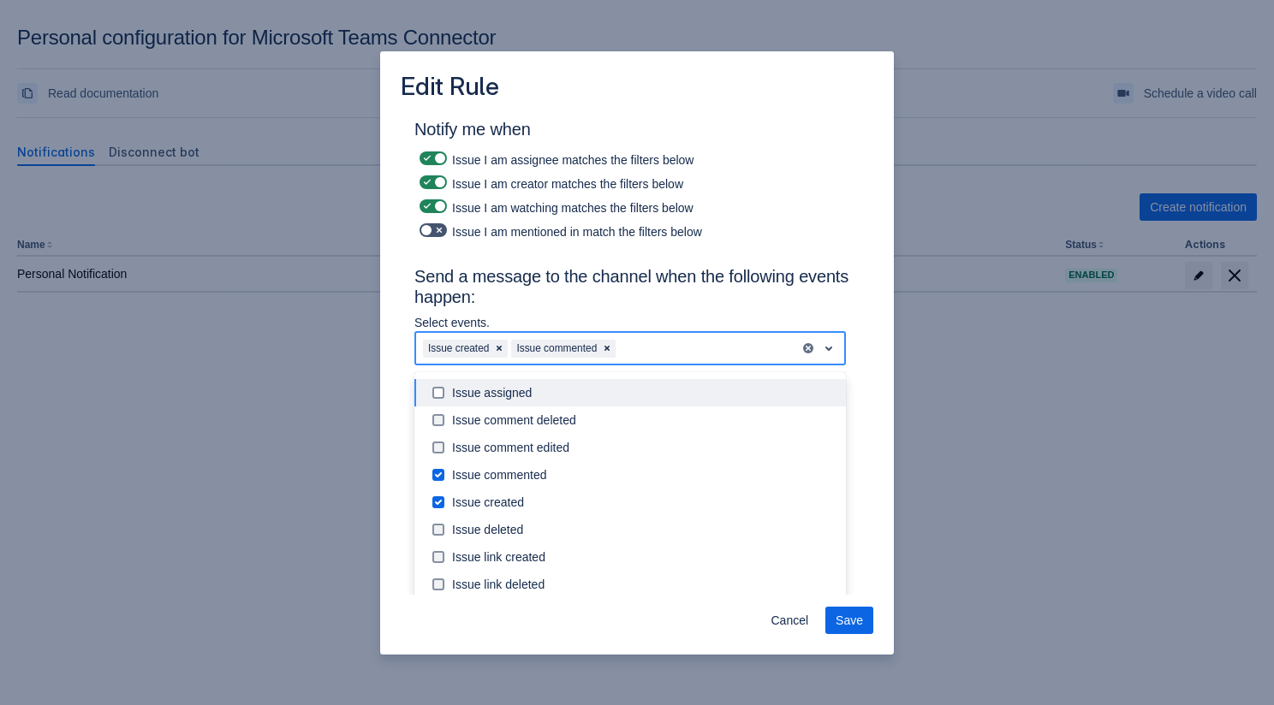
click at [674, 347] on div "Issue created Issue commented" at bounding box center [608, 348] width 384 height 27
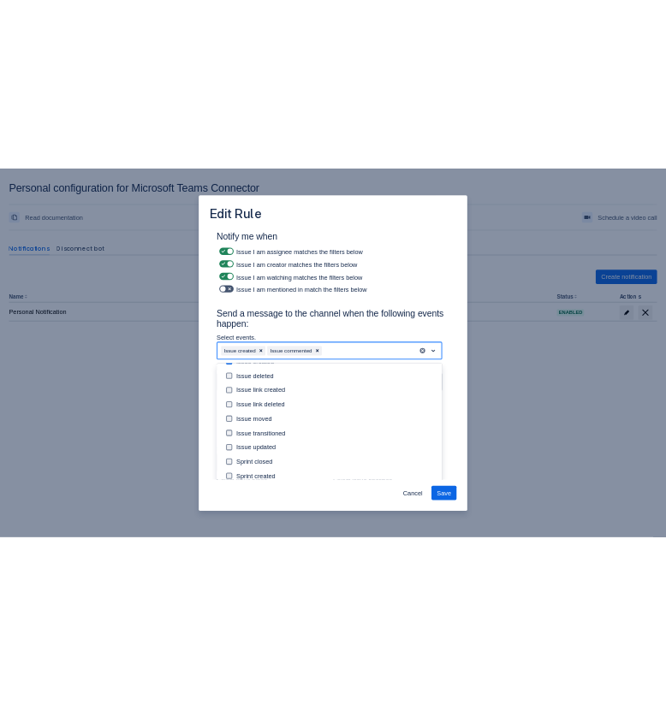
scroll to position [146, 0]
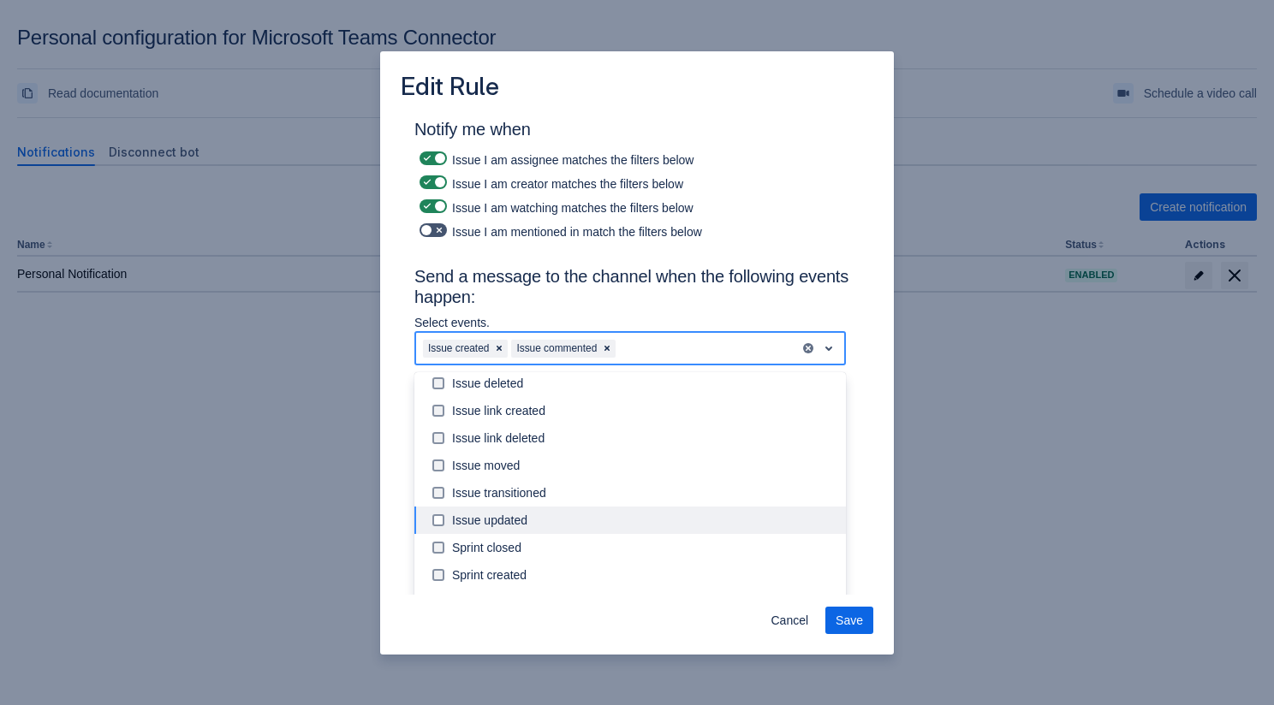
click at [514, 514] on div "Issue updated" at bounding box center [644, 520] width 384 height 17
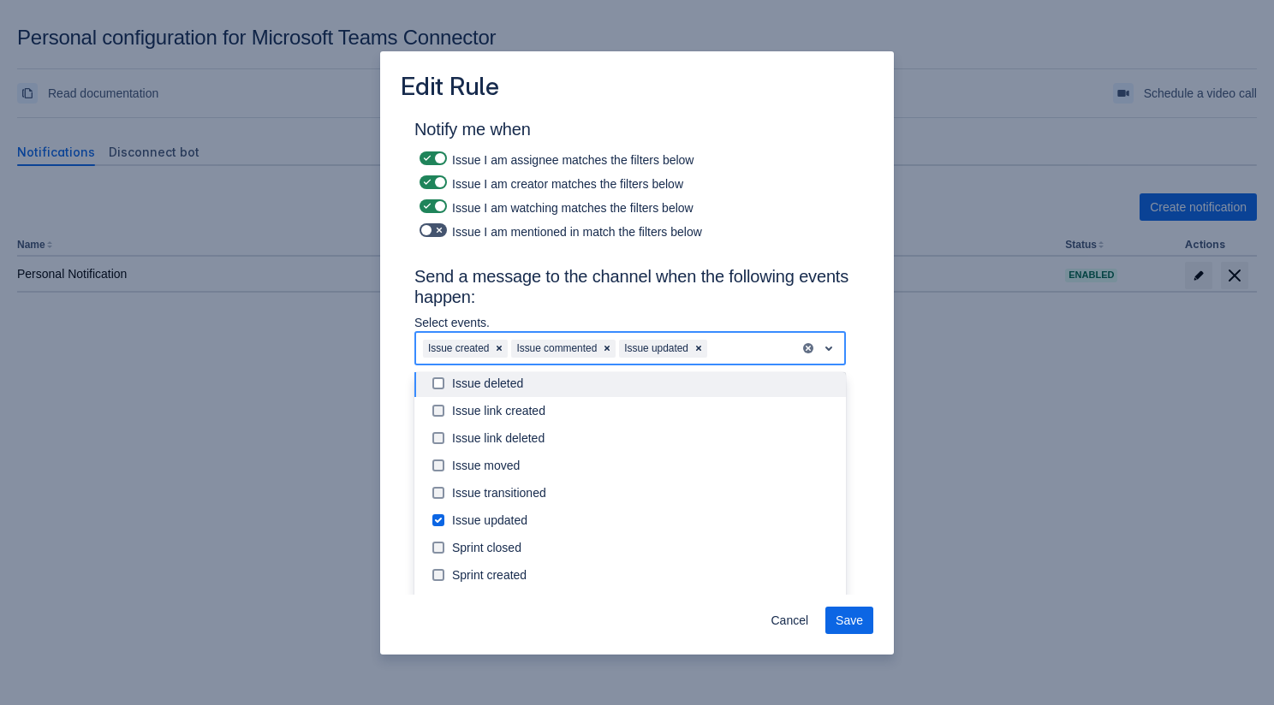
click at [706, 303] on h3 "Send a message to the channel when the following events happen:" at bounding box center [636, 290] width 445 height 48
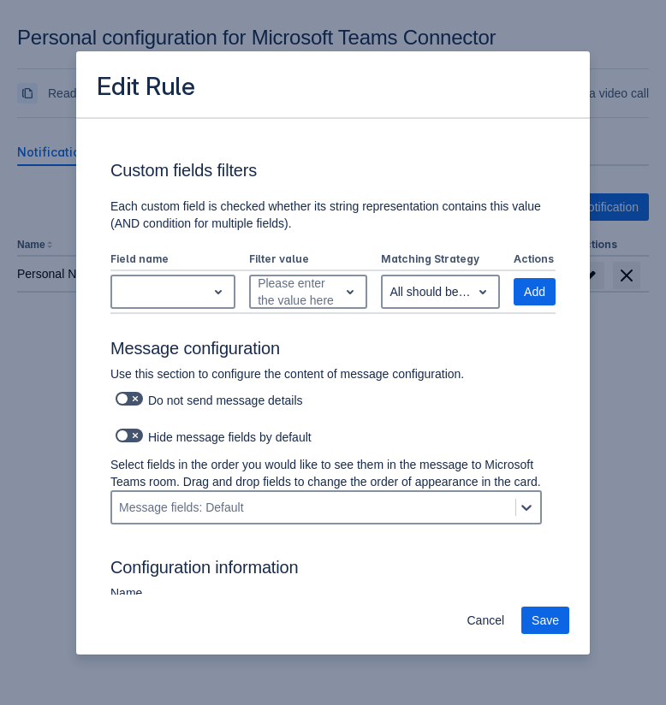
scroll to position [683, 0]
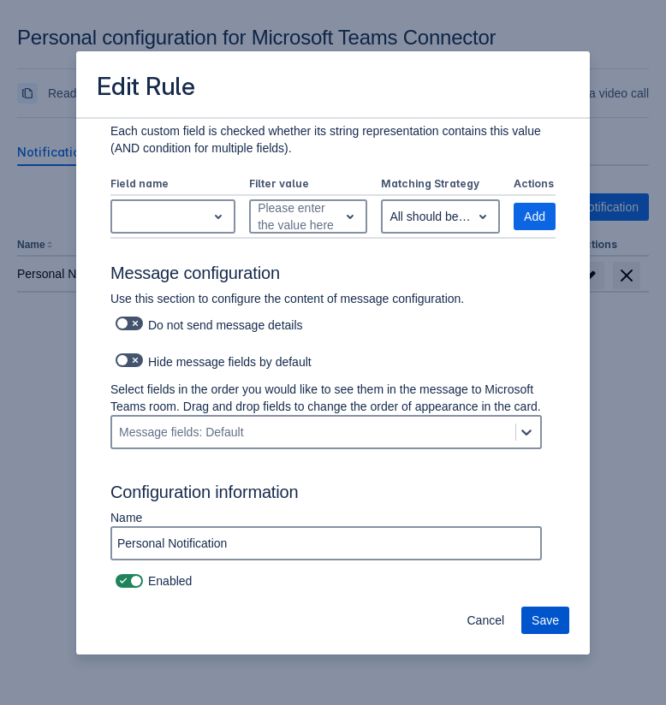
click at [539, 621] on span "Save" at bounding box center [545, 620] width 27 height 27
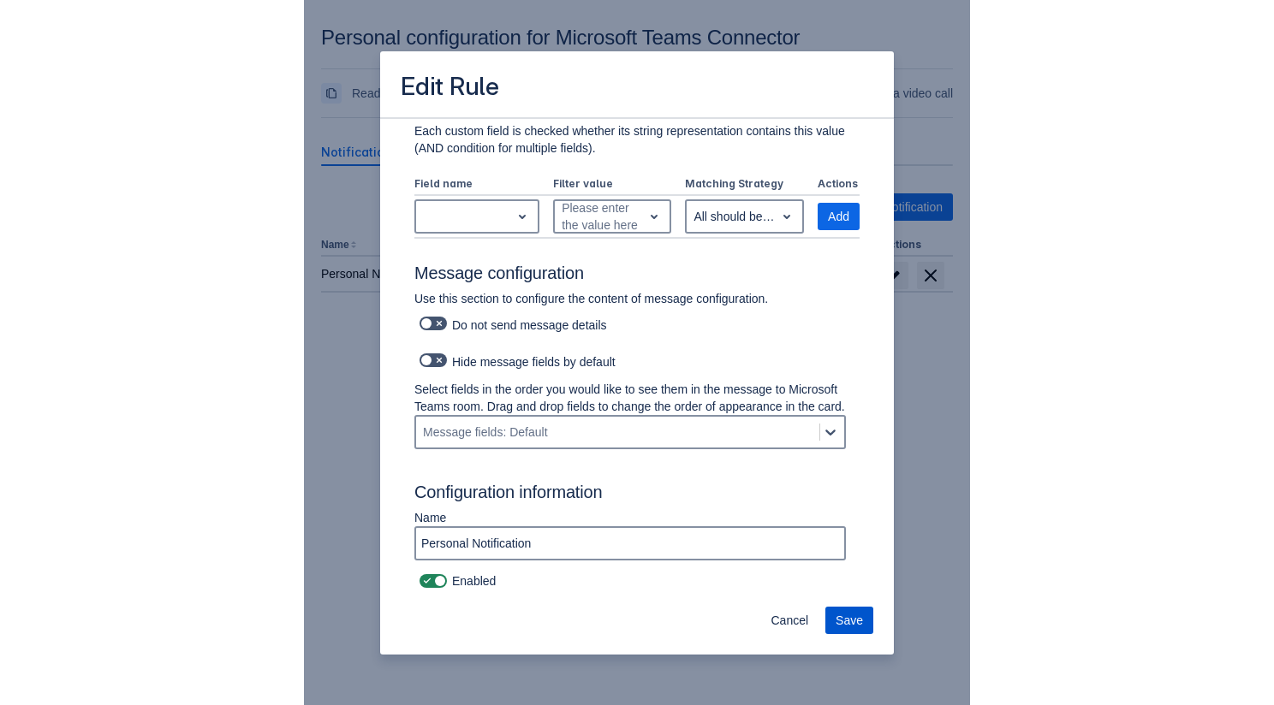
scroll to position [0, 0]
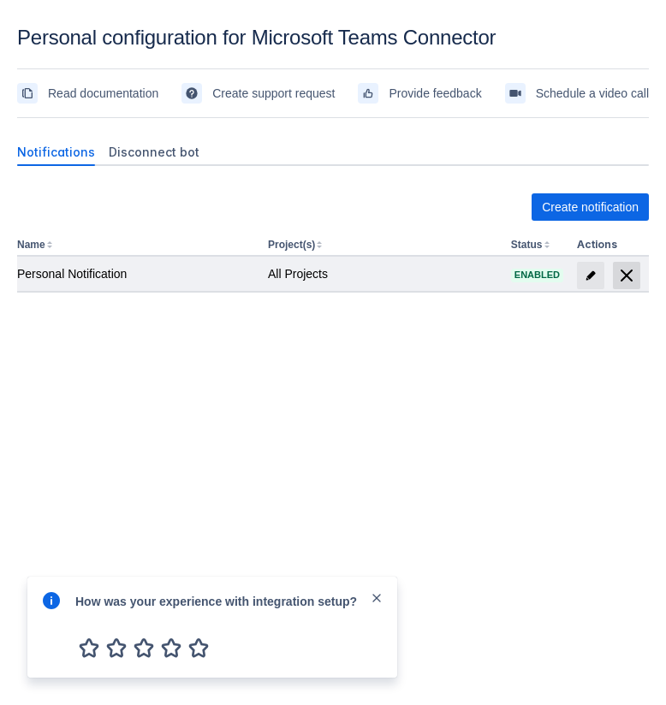
click at [629, 277] on span "delete" at bounding box center [626, 275] width 21 height 21
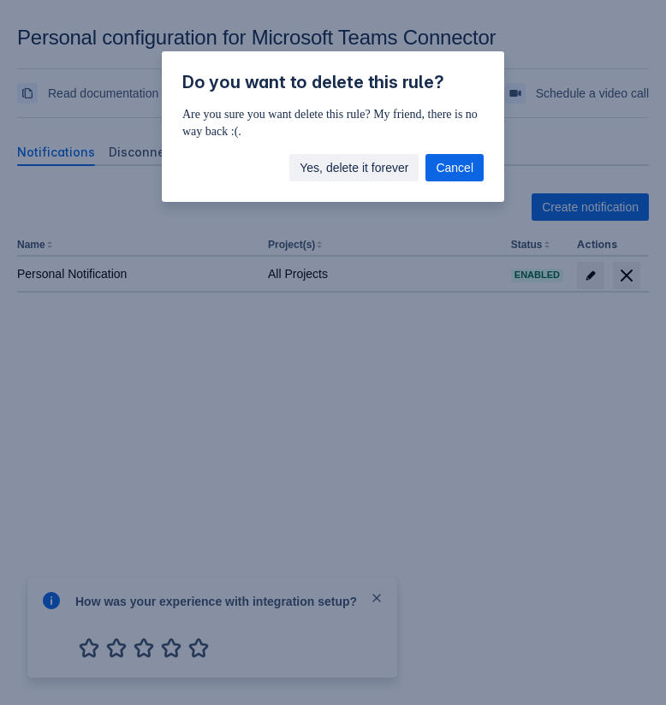
click at [401, 170] on span "Yes, delete it forever" at bounding box center [354, 167] width 109 height 27
